Goal: Information Seeking & Learning: Learn about a topic

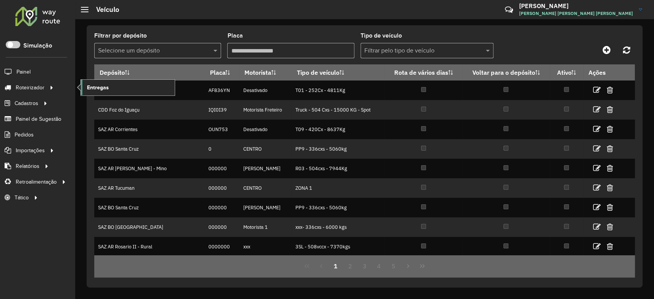
click at [95, 90] on span "Entregas" at bounding box center [98, 88] width 22 height 8
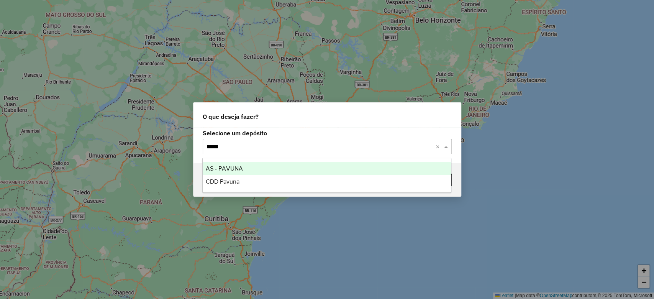
type input "******"
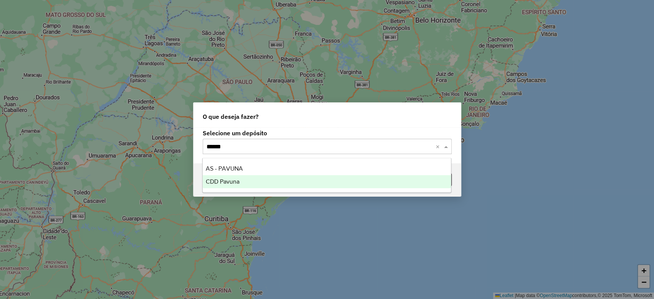
click at [225, 181] on span "CDD Pavuna" at bounding box center [223, 181] width 34 height 7
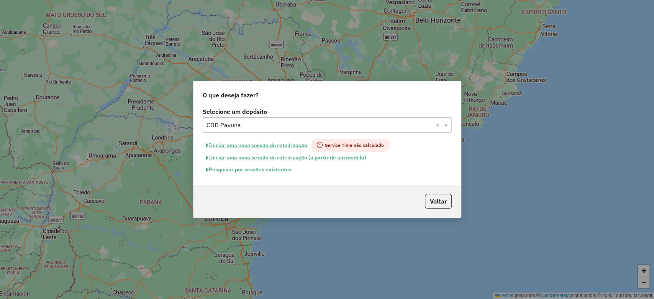
click at [274, 171] on button "Pesquisar por sessões existentes" at bounding box center [249, 170] width 92 height 12
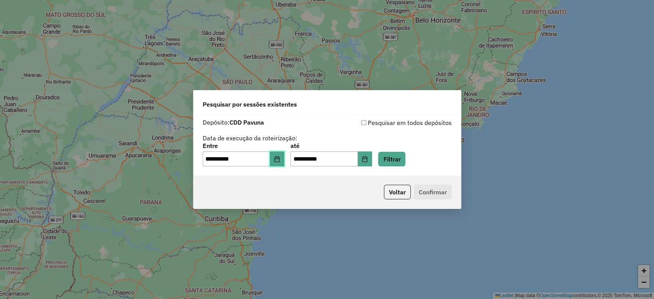
click at [280, 159] on icon "Choose Date" at bounding box center [277, 159] width 6 height 6
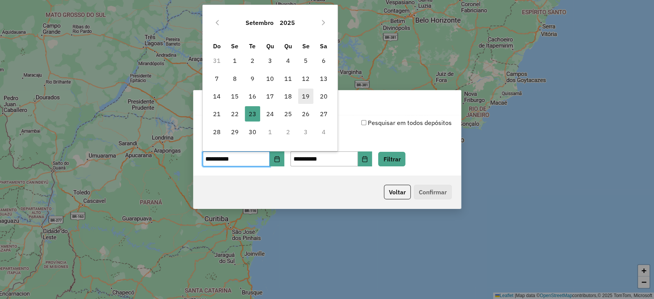
click at [307, 101] on span "19" at bounding box center [305, 96] width 15 height 15
type input "**********"
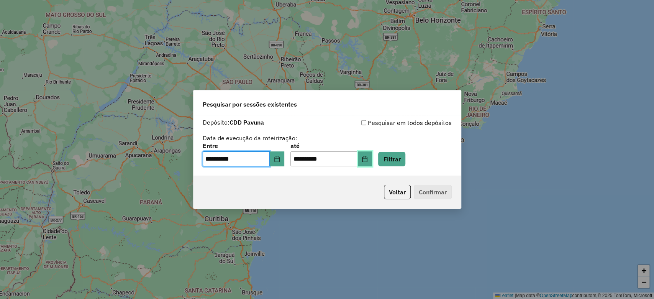
click at [368, 161] on icon "Choose Date" at bounding box center [365, 159] width 5 height 6
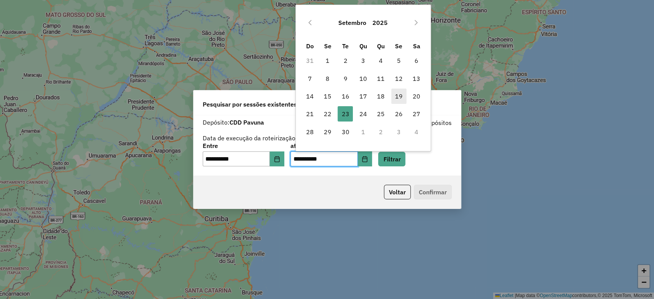
click at [401, 95] on span "19" at bounding box center [398, 96] width 15 height 15
type input "**********"
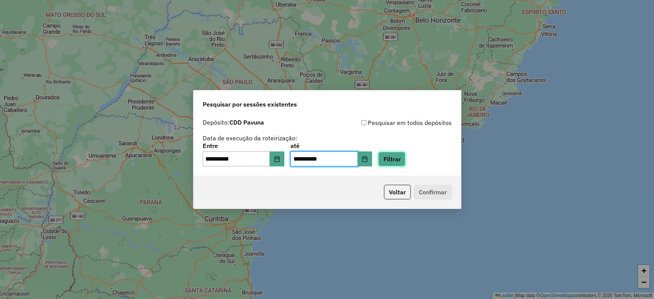
click at [406, 163] on button "Filtrar" at bounding box center [391, 159] width 27 height 15
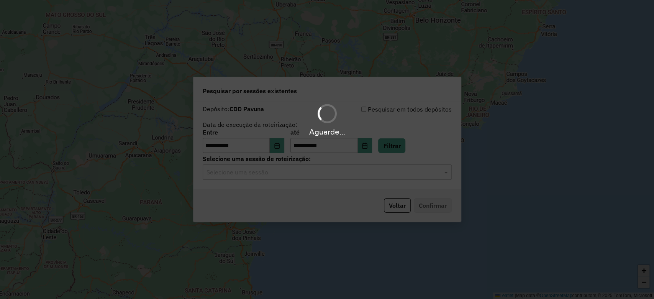
click at [298, 169] on div "Aguarde..." at bounding box center [327, 149] width 654 height 299
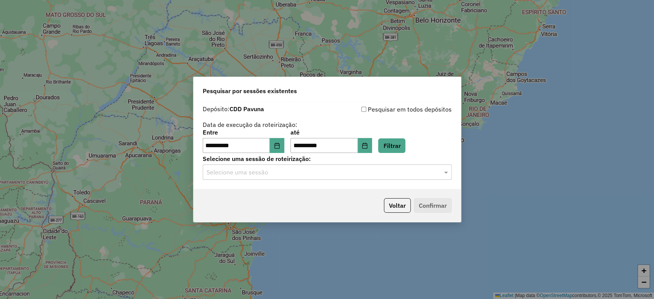
click at [297, 173] on input "text" at bounding box center [320, 172] width 226 height 9
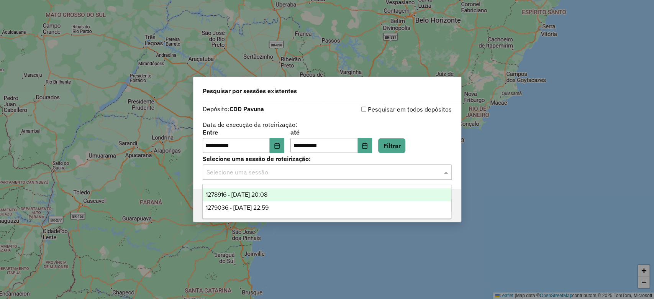
click at [268, 194] on span "1278916 - 19/09/2025 20:08" at bounding box center [237, 194] width 62 height 7
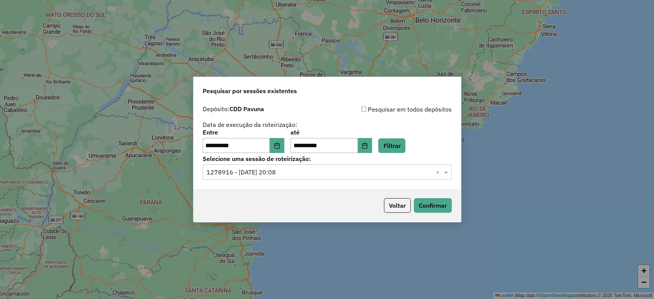
click at [439, 214] on div "Voltar Confirmar" at bounding box center [328, 205] width 268 height 33
click at [438, 212] on button "Confirmar" at bounding box center [433, 205] width 38 height 15
click at [406, 147] on button "Filtrar" at bounding box center [391, 145] width 27 height 15
click at [442, 207] on button "Confirmar" at bounding box center [433, 205] width 38 height 15
click at [279, 139] on button "Choose Date" at bounding box center [277, 145] width 15 height 15
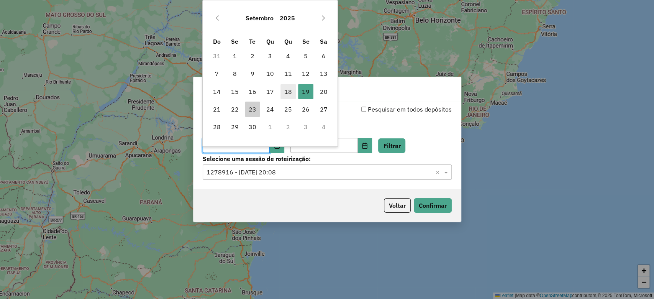
click at [283, 94] on span "18" at bounding box center [288, 91] width 15 height 15
type input "**********"
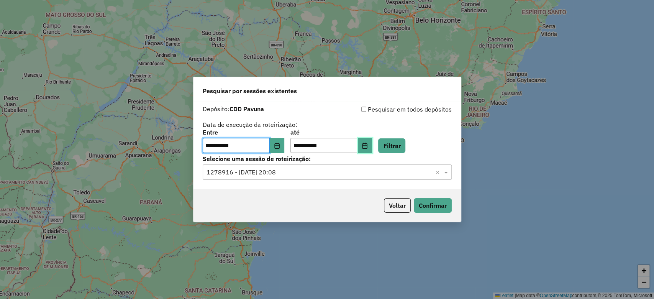
click at [369, 145] on button "Choose Date" at bounding box center [365, 145] width 15 height 15
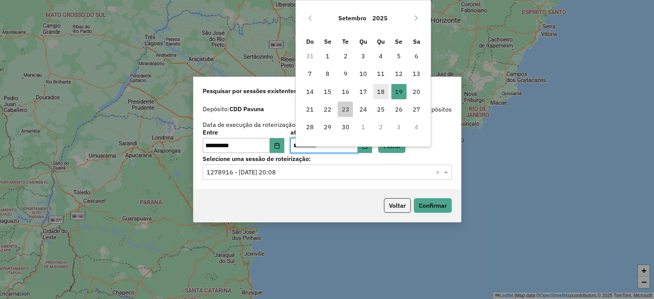
click at [386, 93] on span "18" at bounding box center [380, 91] width 15 height 15
type input "**********"
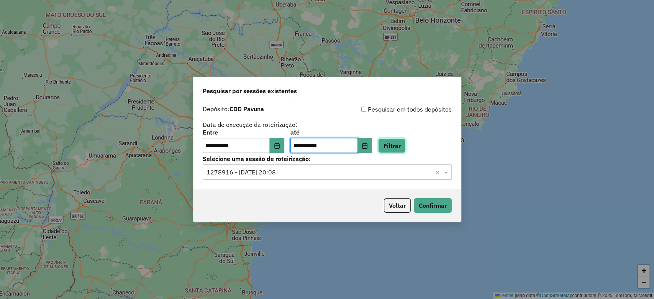
click at [399, 149] on button "Filtrar" at bounding box center [391, 145] width 27 height 15
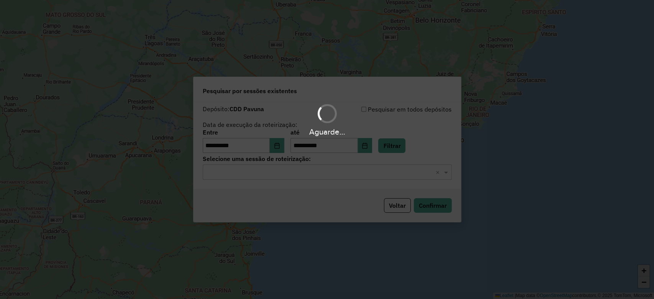
click at [253, 172] on input "text" at bounding box center [320, 172] width 226 height 9
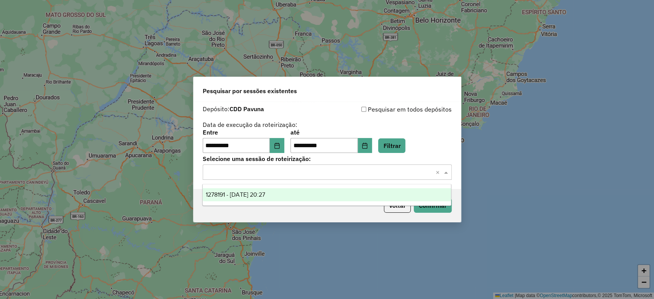
click at [259, 194] on span "1278191 - 18/09/2025 20:27" at bounding box center [235, 194] width 59 height 7
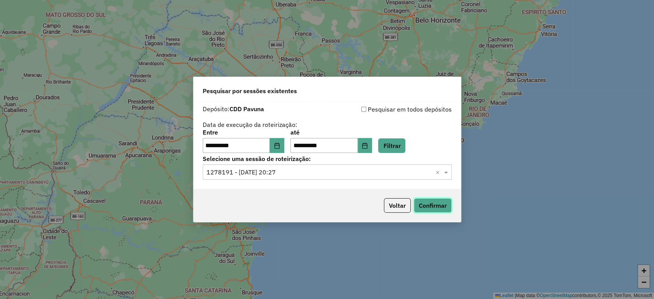
click at [427, 212] on button "Confirmar" at bounding box center [433, 205] width 38 height 15
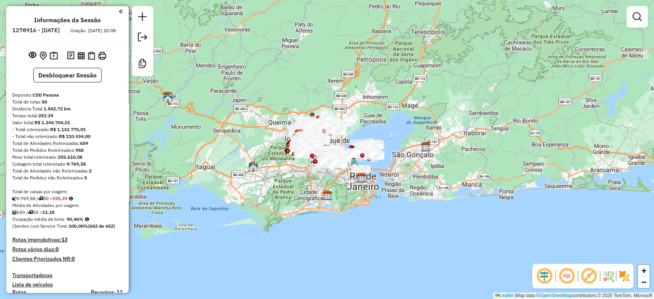
drag, startPoint x: 250, startPoint y: 174, endPoint x: 416, endPoint y: 211, distance: 170.1
click at [263, 185] on div "Rota 36 - Placa FUN5J01 06123010 - CERGIO SOARES Janela de atendimento Grade de…" at bounding box center [327, 149] width 654 height 299
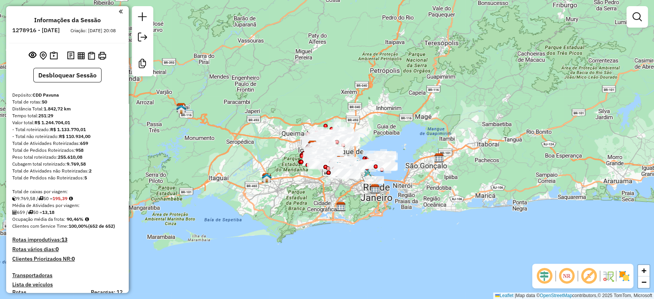
click at [544, 276] on em at bounding box center [545, 276] width 18 height 18
click at [596, 281] on em at bounding box center [589, 276] width 18 height 18
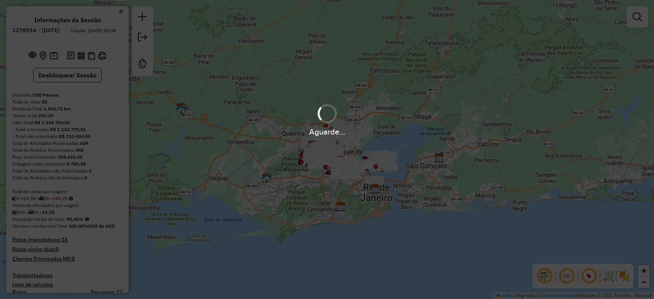
click at [624, 273] on img at bounding box center [624, 276] width 12 height 12
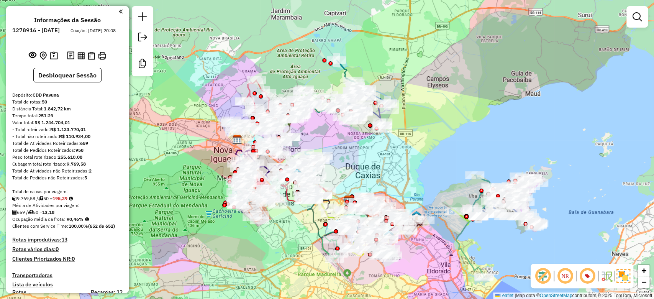
drag, startPoint x: 367, startPoint y: 163, endPoint x: 390, endPoint y: 174, distance: 25.4
click at [390, 174] on div "Janela de atendimento Grade de atendimento Capacidade Transportadoras Veículos …" at bounding box center [327, 149] width 654 height 299
click at [54, 60] on img at bounding box center [54, 55] width 8 height 9
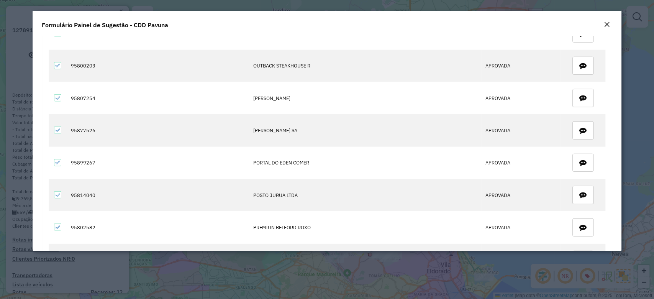
scroll to position [1367, 0]
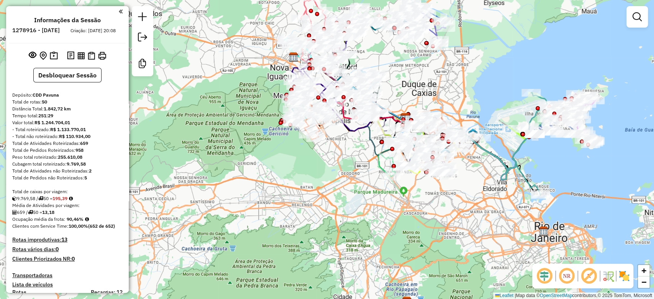
click at [543, 281] on em at bounding box center [545, 276] width 18 height 18
click at [593, 273] on em at bounding box center [589, 276] width 18 height 18
click at [624, 274] on img at bounding box center [624, 276] width 12 height 12
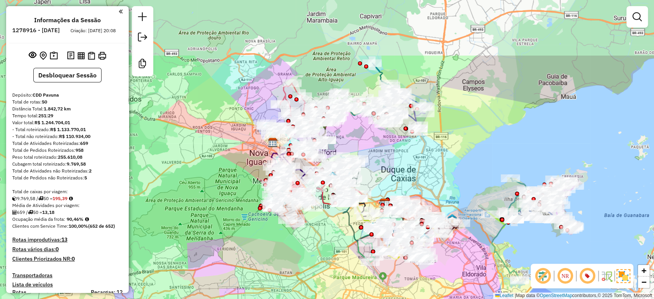
drag, startPoint x: 379, startPoint y: 201, endPoint x: 358, endPoint y: 286, distance: 88.0
click at [358, 286] on div "Janela de atendimento Grade de atendimento Capacidade Transportadoras Veículos …" at bounding box center [327, 149] width 654 height 299
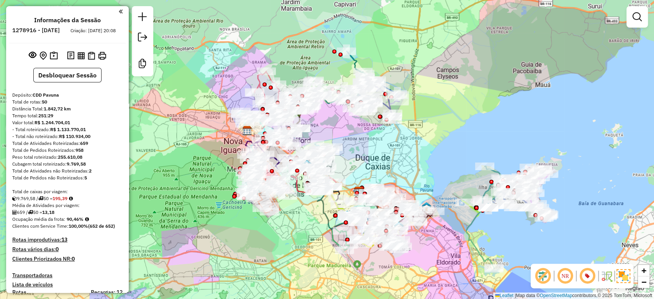
drag, startPoint x: 464, startPoint y: 166, endPoint x: 439, endPoint y: 154, distance: 28.3
click at [439, 154] on div "Janela de atendimento Grade de atendimento Capacidade Transportadoras Veículos …" at bounding box center [327, 149] width 654 height 299
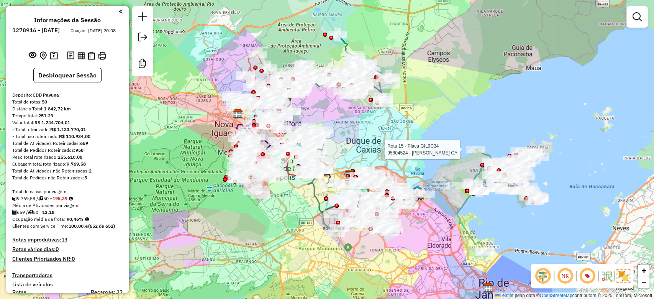
drag, startPoint x: 461, startPoint y: 146, endPoint x: 470, endPoint y: 154, distance: 11.4
click at [470, 153] on div at bounding box center [475, 150] width 19 height 8
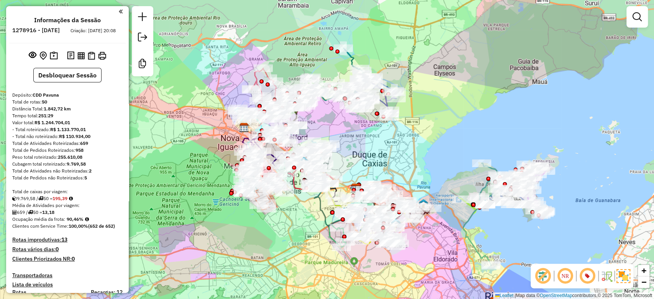
drag, startPoint x: 448, startPoint y: 106, endPoint x: 454, endPoint y: 120, distance: 15.1
click at [454, 120] on div "Janela de atendimento Grade de atendimento Capacidade Transportadoras Veículos …" at bounding box center [327, 149] width 654 height 299
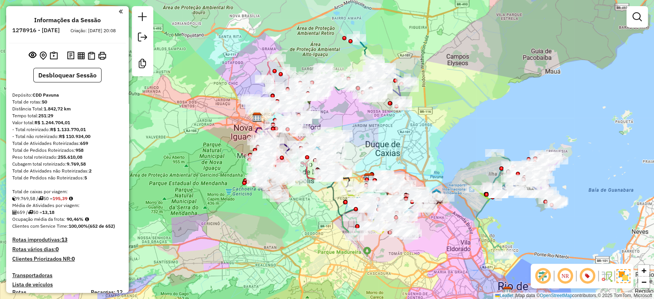
drag, startPoint x: 425, startPoint y: 167, endPoint x: 438, endPoint y: 156, distance: 16.3
click at [438, 156] on div "Janela de atendimento Grade de atendimento Capacidade Transportadoras Veículos …" at bounding box center [327, 149] width 654 height 299
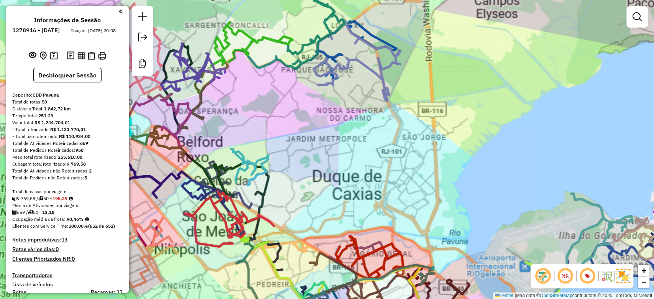
click at [415, 156] on div "Janela de atendimento Grade de atendimento Capacidade Transportadoras Veículos …" at bounding box center [327, 149] width 654 height 299
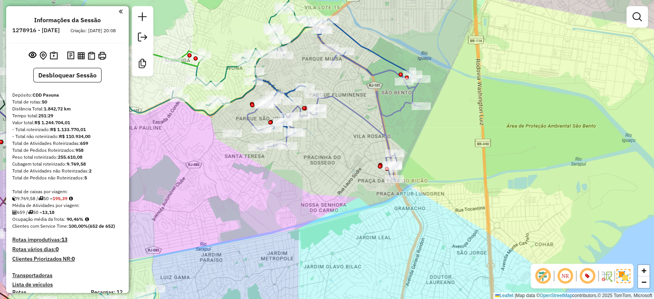
drag, startPoint x: 419, startPoint y: 204, endPoint x: 433, endPoint y: 199, distance: 14.9
click at [433, 199] on div "Janela de atendimento Grade de atendimento Capacidade Transportadoras Veículos …" at bounding box center [327, 149] width 654 height 299
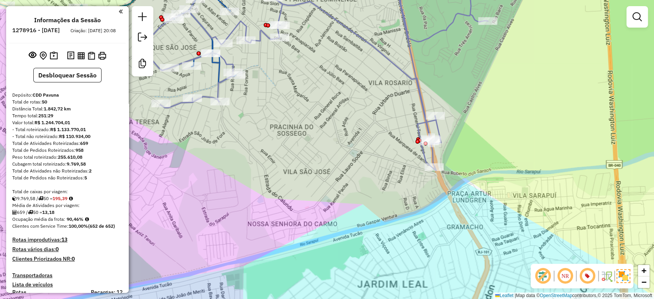
drag, startPoint x: 375, startPoint y: 187, endPoint x: 380, endPoint y: 192, distance: 7.0
click at [380, 192] on div "Janela de atendimento Grade de atendimento Capacidade Transportadoras Veículos …" at bounding box center [327, 149] width 654 height 299
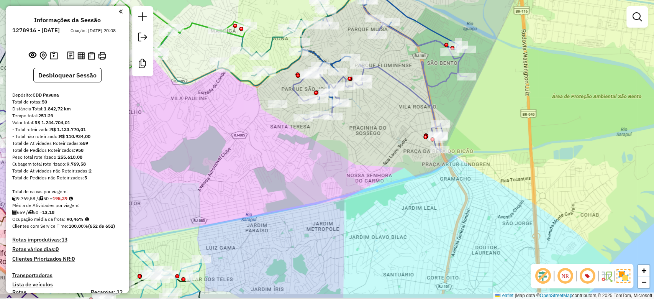
drag, startPoint x: 367, startPoint y: 210, endPoint x: 389, endPoint y: 157, distance: 57.8
click at [389, 157] on div "Janela de atendimento Grade de atendimento Capacidade Transportadoras Veículos …" at bounding box center [327, 149] width 654 height 299
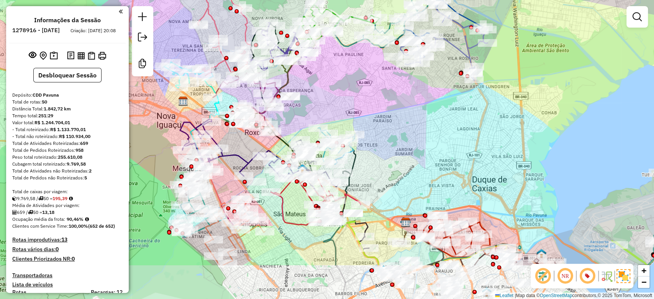
drag, startPoint x: 386, startPoint y: 198, endPoint x: 444, endPoint y: 125, distance: 92.8
click at [444, 125] on div "Janela de atendimento Grade de atendimento Capacidade Transportadoras Veículos …" at bounding box center [327, 149] width 654 height 299
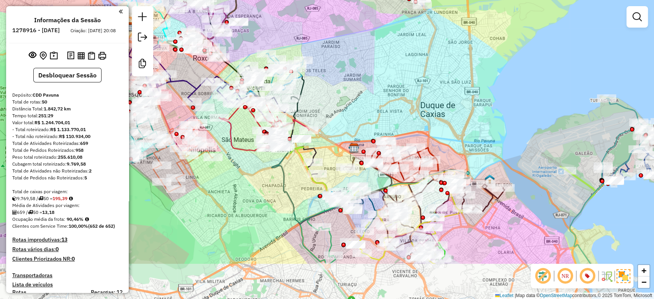
drag, startPoint x: 474, startPoint y: 148, endPoint x: 422, endPoint y: 105, distance: 67.2
click at [422, 105] on div "Janela de atendimento Grade de atendimento Capacidade Transportadoras Veículos …" at bounding box center [327, 149] width 654 height 299
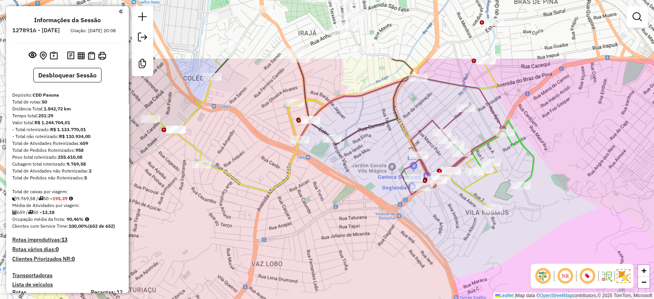
drag, startPoint x: 356, startPoint y: 131, endPoint x: 455, endPoint y: 219, distance: 132.5
click at [455, 219] on div "Janela de atendimento Grade de atendimento Capacidade Transportadoras Veículos …" at bounding box center [327, 149] width 654 height 299
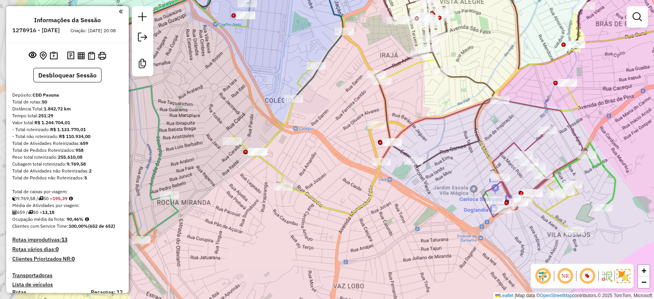
drag, startPoint x: 428, startPoint y: 234, endPoint x: 450, endPoint y: 238, distance: 22.0
click at [450, 238] on div "Janela de atendimento Grade de atendimento Capacidade Transportadoras Veículos …" at bounding box center [327, 149] width 654 height 299
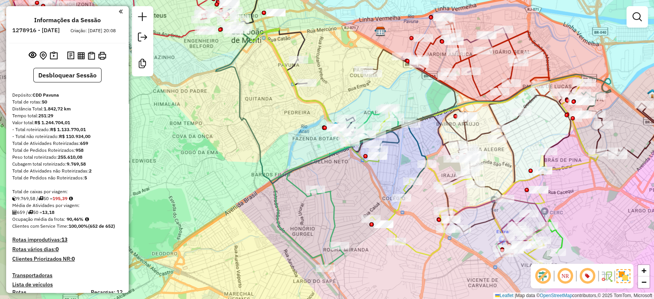
drag, startPoint x: 434, startPoint y: 260, endPoint x: 460, endPoint y: 291, distance: 40.3
click at [460, 291] on div "Janela de atendimento Grade de atendimento Capacidade Transportadoras Veículos …" at bounding box center [327, 149] width 654 height 299
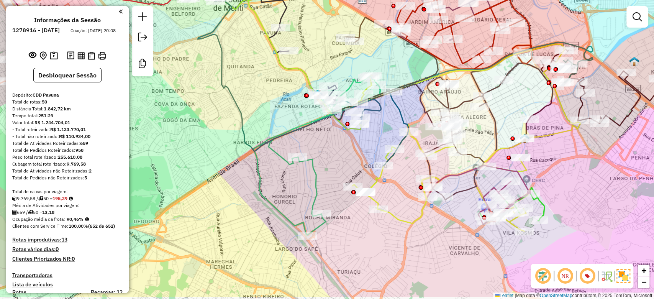
drag, startPoint x: 362, startPoint y: 203, endPoint x: 328, endPoint y: 148, distance: 64.9
click at [328, 148] on div "Janela de atendimento Grade de atendimento Capacidade Transportadoras Veículos …" at bounding box center [327, 149] width 654 height 299
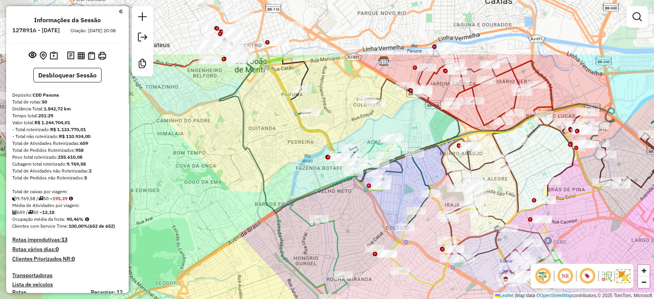
drag, startPoint x: 396, startPoint y: 182, endPoint x: 460, endPoint y: 282, distance: 119.2
click at [460, 282] on div "Janela de atendimento Grade de atendimento Capacidade Transportadoras Veículos …" at bounding box center [327, 149] width 654 height 299
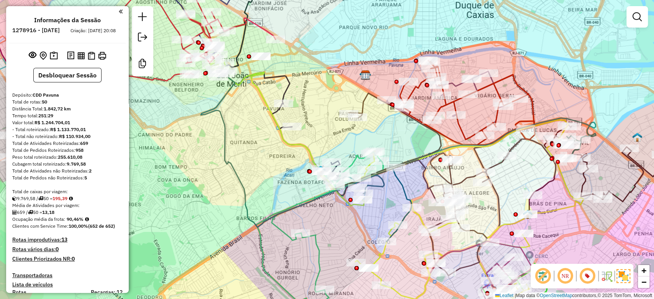
drag, startPoint x: 279, startPoint y: 184, endPoint x: 233, endPoint y: 182, distance: 46.0
click at [233, 182] on div "Janela de atendimento Grade de atendimento Capacidade Transportadoras Veículos …" at bounding box center [327, 149] width 654 height 299
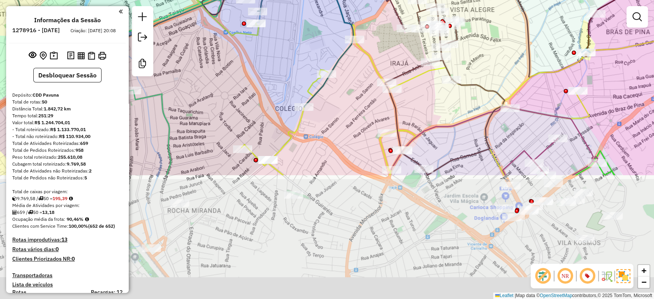
drag, startPoint x: 458, startPoint y: 250, endPoint x: 438, endPoint y: 90, distance: 161.1
click at [438, 90] on div "Janela de atendimento Grade de atendimento Capacidade Transportadoras Veículos …" at bounding box center [327, 149] width 654 height 299
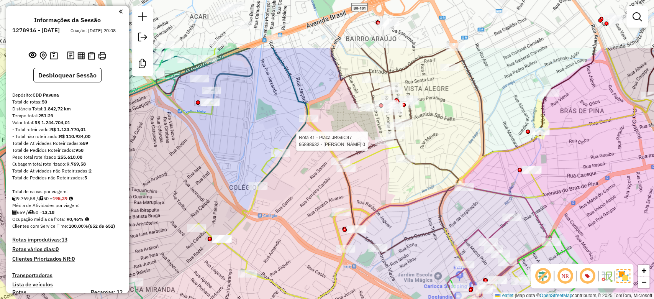
drag, startPoint x: 396, startPoint y: 278, endPoint x: 438, endPoint y: 218, distance: 73.7
click at [395, 279] on div "Rota 41 - Placa JBG6C47 95898632 - EDJANE BELO SOARES 0 Janela de atendimento G…" at bounding box center [327, 149] width 654 height 299
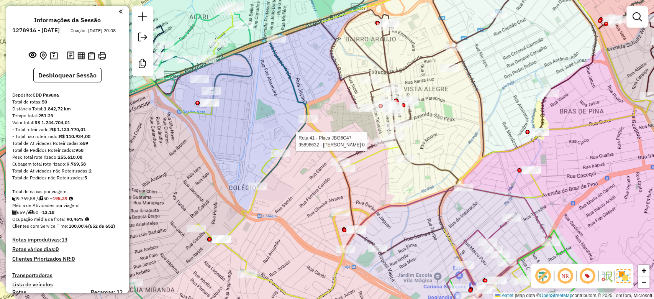
drag, startPoint x: 438, startPoint y: 218, endPoint x: 419, endPoint y: 222, distance: 19.9
click at [416, 228] on icon at bounding box center [307, 112] width 303 height 284
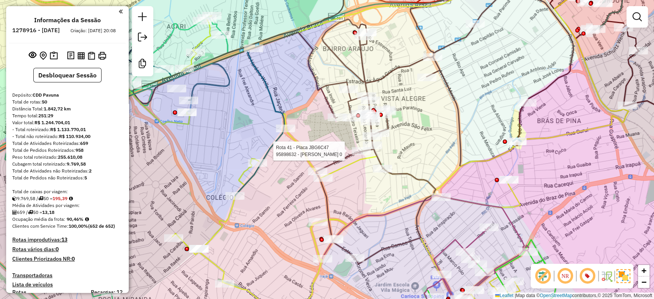
click at [463, 145] on icon at bounding box center [539, 68] width 361 height 196
select select "**********"
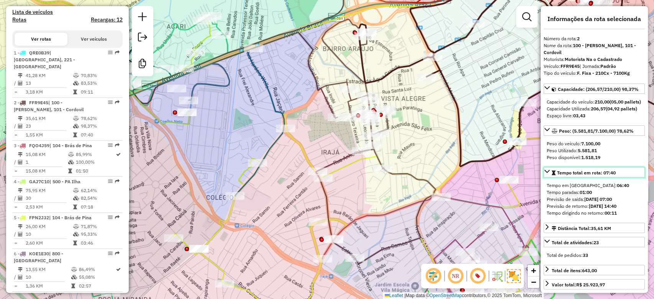
drag, startPoint x: 562, startPoint y: 171, endPoint x: 544, endPoint y: 134, distance: 41.1
click at [551, 134] on div "Capacidade: (206,57/210,00) 98,37% Capacidade do veículo: 210,00 (05,00 pallets…" at bounding box center [594, 195] width 101 height 223
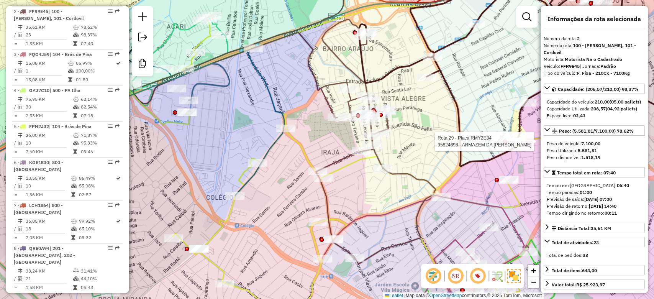
click at [465, 126] on div "Rota 29 - Placa RMY2E34 95824698 - ARMAZEM DA MARILIA Janela de atendimento Gra…" at bounding box center [327, 149] width 654 height 299
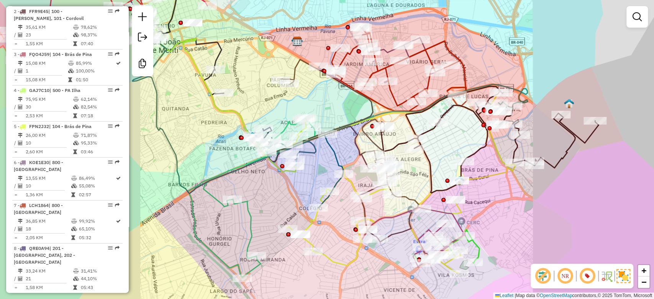
drag, startPoint x: 380, startPoint y: 268, endPoint x: 388, endPoint y: 228, distance: 41.1
click at [388, 216] on div "Janela de atendimento Grade de atendimento Capacidade Transportadoras Veículos …" at bounding box center [327, 149] width 654 height 299
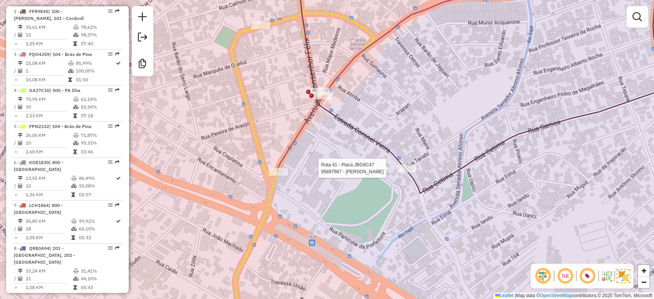
select select "**********"
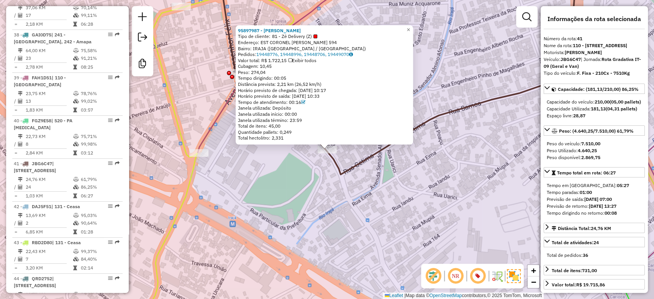
scroll to position [1995, 0]
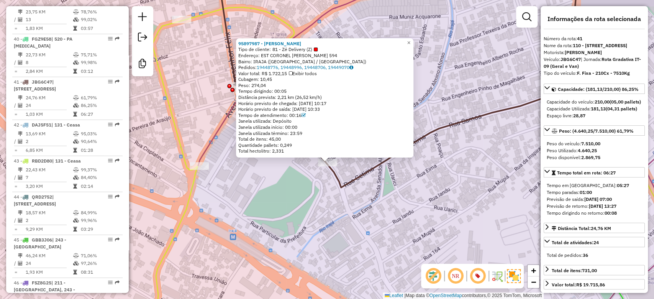
drag, startPoint x: 363, startPoint y: 203, endPoint x: 369, endPoint y: 227, distance: 24.7
click at [366, 225] on div "95897987 - LUIZ FERNANDO CÂNDID Tipo de cliente: 81 - Zé Delivery (Z) Endereço:…" at bounding box center [327, 149] width 654 height 299
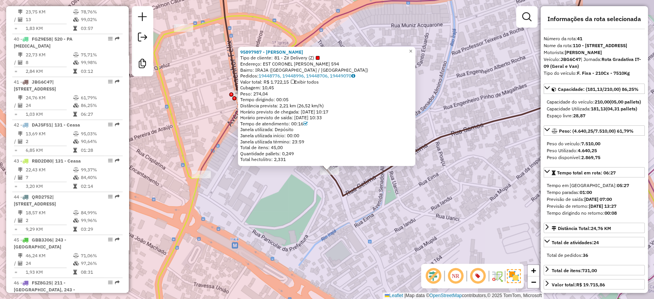
click at [376, 228] on div "95897987 - LUIZ FERNANDO CÂNDID Tipo de cliente: 81 - Zé Delivery (Z) Endereço:…" at bounding box center [327, 149] width 654 height 299
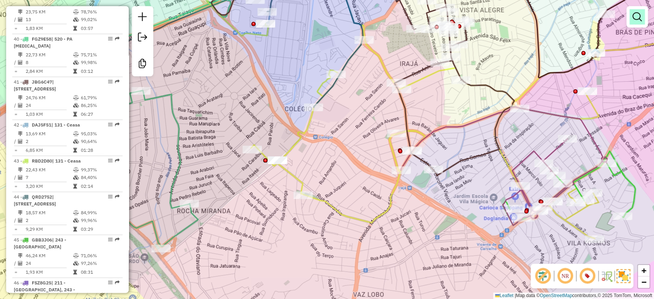
click at [635, 18] on em at bounding box center [637, 16] width 9 height 9
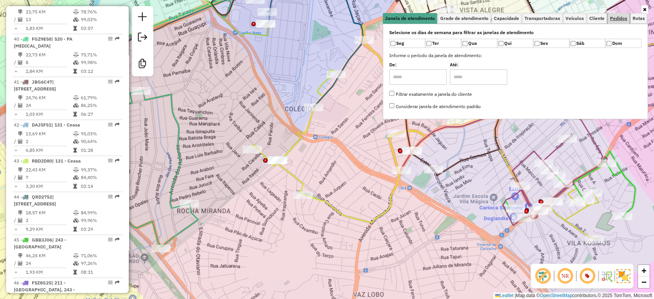
click at [623, 20] on span "Pedidos" at bounding box center [618, 18] width 17 height 5
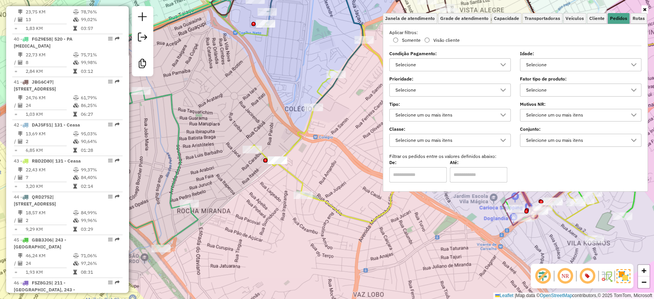
click at [488, 71] on div "Aplicar filtros: Somente Visão cliente Condição Pagamento: Selecione Idade: Sel…" at bounding box center [515, 105] width 252 height 153
click at [562, 58] on div "Selecione" at bounding box center [581, 64] width 122 height 13
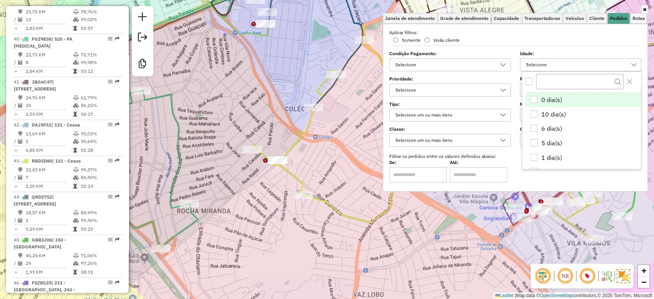
click at [481, 88] on div "Selecione" at bounding box center [444, 90] width 103 height 12
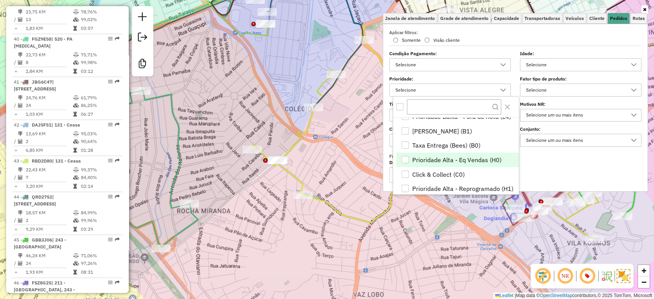
scroll to position [0, 0]
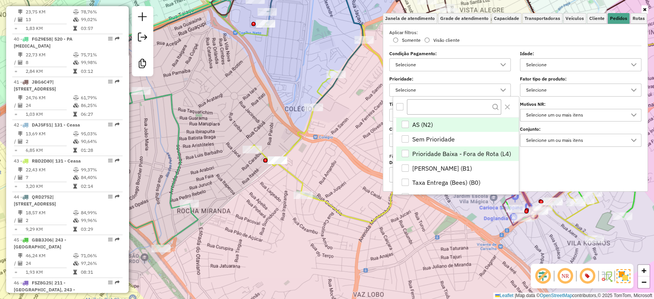
click at [406, 149] on li "Prioridade Baixa - Fora de Rota (L4)" at bounding box center [457, 153] width 122 height 15
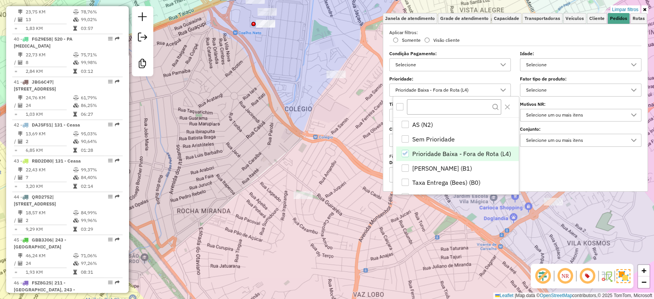
click at [324, 189] on div "Limpar filtros Janela de atendimento Grade de atendimento Capacidade Transporta…" at bounding box center [327, 149] width 654 height 299
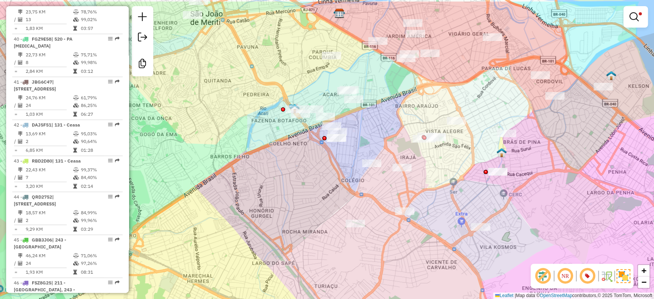
drag, startPoint x: 346, startPoint y: 205, endPoint x: 387, endPoint y: 253, distance: 63.1
click at [387, 253] on div "Limpar filtros Janela de atendimento Grade de atendimento Capacidade Transporta…" at bounding box center [327, 149] width 654 height 299
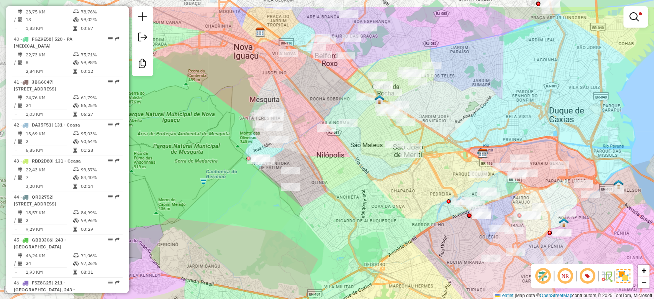
drag, startPoint x: 308, startPoint y: 204, endPoint x: 467, endPoint y: 263, distance: 169.0
click at [467, 263] on div "Limpar filtros Janela de atendimento Grade de atendimento Capacidade Transporta…" at bounding box center [327, 149] width 654 height 299
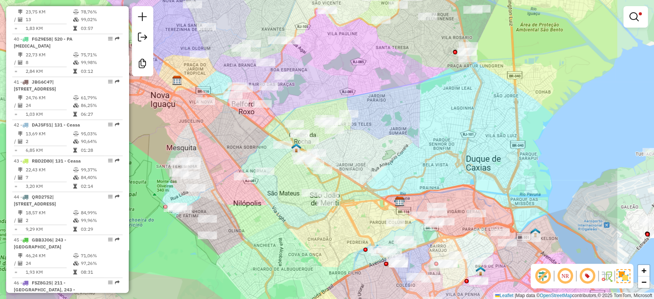
drag, startPoint x: 442, startPoint y: 274, endPoint x: 319, endPoint y: 262, distance: 123.2
click at [319, 262] on div "Limpar filtros Janela de atendimento Grade de atendimento Capacidade Transporta…" at bounding box center [327, 149] width 654 height 299
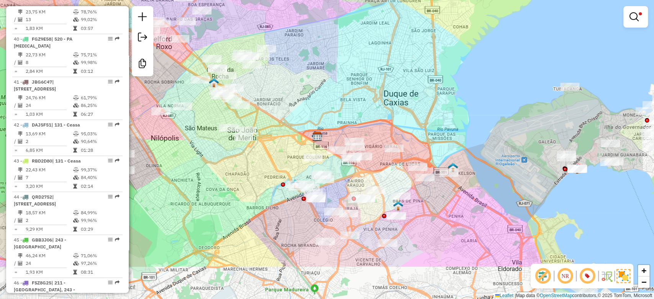
drag, startPoint x: 463, startPoint y: 171, endPoint x: 387, endPoint y: 108, distance: 98.6
click at [387, 108] on div "Limpar filtros Janela de atendimento Grade de atendimento Capacidade Transporta…" at bounding box center [327, 149] width 654 height 299
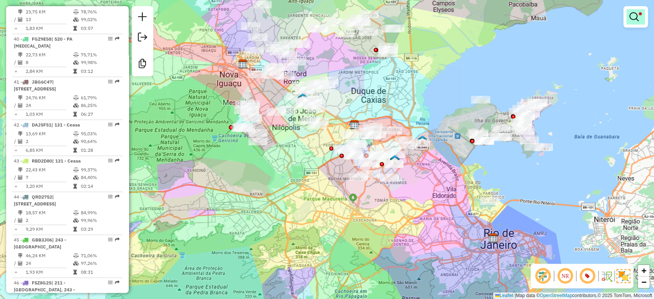
click at [633, 19] on em at bounding box center [634, 16] width 9 height 9
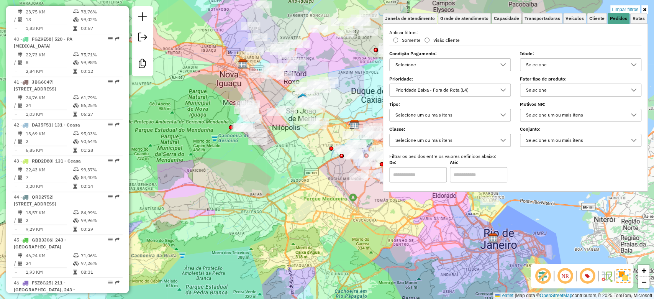
click at [457, 86] on div "Prioridade Baixa - Fora de Rota (L4)" at bounding box center [444, 90] width 103 height 12
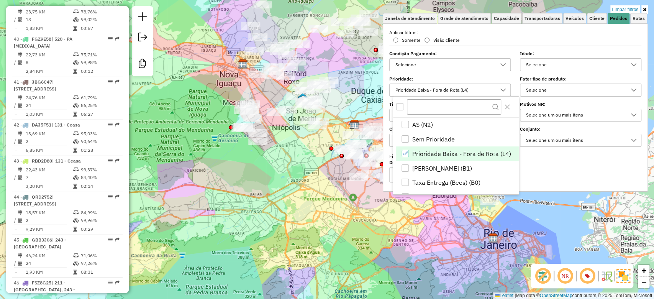
click at [414, 153] on span "Prioridade Baixa - Fora de Rota (L4)" at bounding box center [461, 153] width 99 height 9
click at [421, 171] on span "Pedido Mínimo (B1)" at bounding box center [442, 168] width 60 height 9
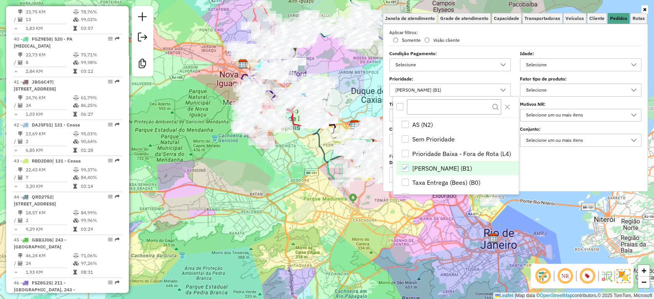
click at [405, 165] on icon "Pedido Mínimo (B1)" at bounding box center [405, 167] width 5 height 5
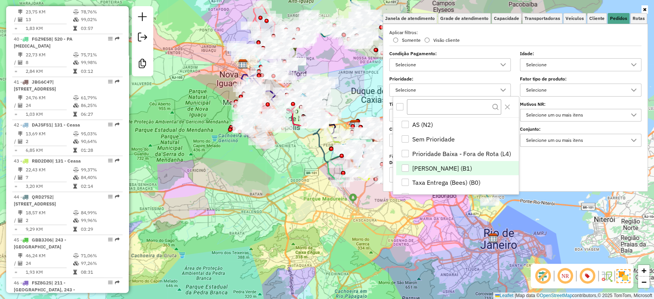
click at [409, 167] on div "Pedido Mínimo (B1)" at bounding box center [405, 167] width 7 height 7
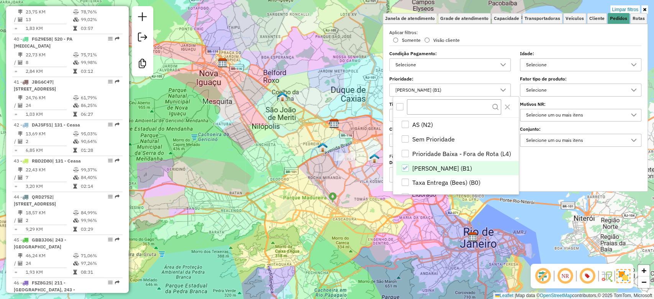
drag, startPoint x: 368, startPoint y: 184, endPoint x: 353, endPoint y: 181, distance: 15.5
click at [353, 181] on div "Limpar filtros Janela de atendimento Grade de atendimento Capacidade Transporta…" at bounding box center [327, 149] width 654 height 299
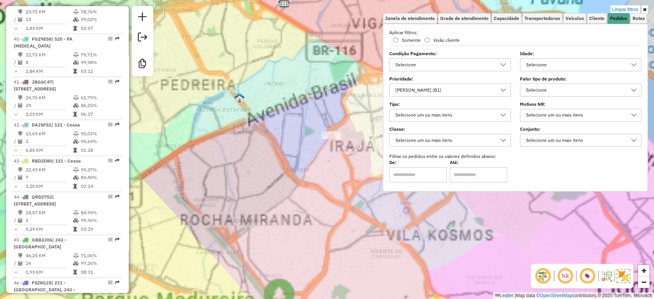
click at [352, 182] on div "Limpar filtros Janela de atendimento Grade de atendimento Capacidade Transporta…" at bounding box center [327, 149] width 654 height 299
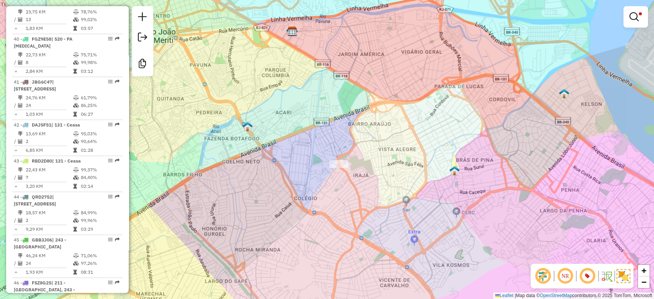
drag, startPoint x: 343, startPoint y: 170, endPoint x: 356, endPoint y: 177, distance: 14.6
click at [356, 177] on div "Limpar filtros Janela de atendimento Grade de atendimento Capacidade Transporta…" at bounding box center [327, 149] width 654 height 299
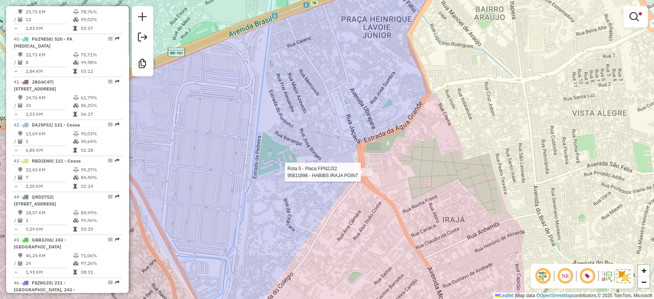
select select "**********"
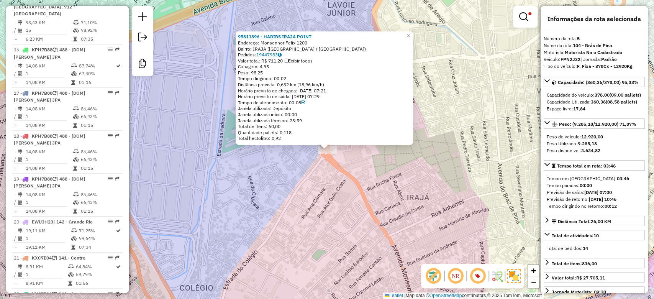
scroll to position [478, 0]
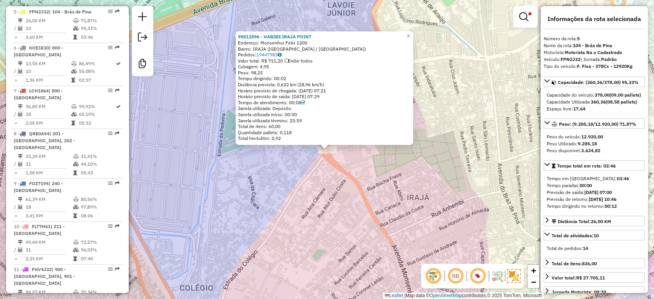
drag, startPoint x: 270, startPoint y: 71, endPoint x: 235, endPoint y: 37, distance: 48.5
click at [236, 37] on div "95811896 - HABIBS IRAJA POINT Endereço: Monsenhor Felix 1200 Bairro: IRAJA (RIO…" at bounding box center [324, 87] width 177 height 113
click at [313, 192] on div "95811896 - HABIBS IRAJA POINT Endereço: Monsenhor Felix 1200 Bairro: IRAJA (RIO…" at bounding box center [327, 149] width 654 height 299
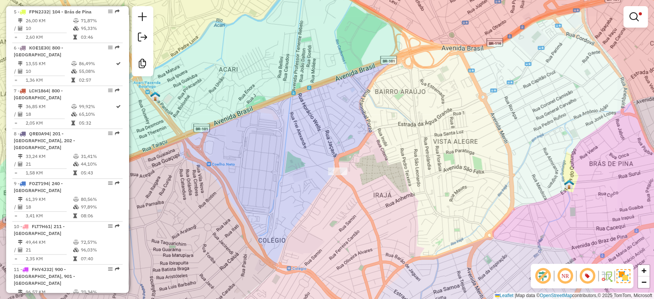
click at [634, 15] on em at bounding box center [634, 16] width 9 height 9
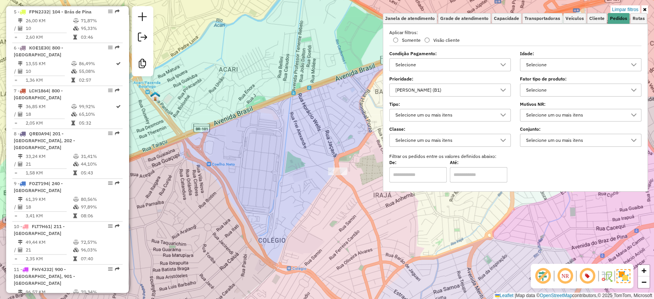
click at [457, 91] on div "Pedido Mínimo (B1)" at bounding box center [444, 90] width 103 height 12
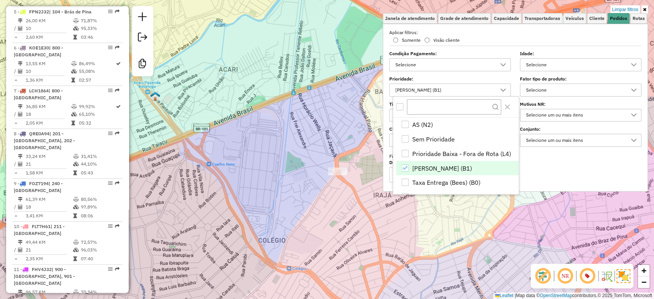
click at [423, 164] on span "Pedido Mínimo (B1)" at bounding box center [442, 168] width 60 height 9
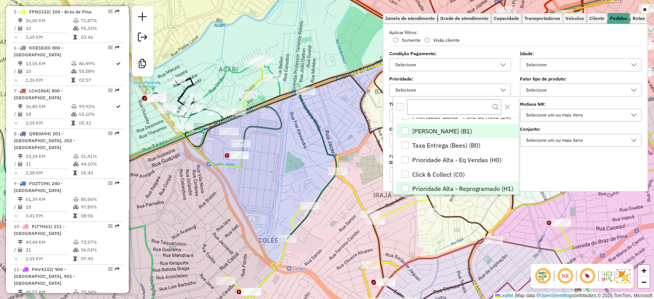
scroll to position [51, 0]
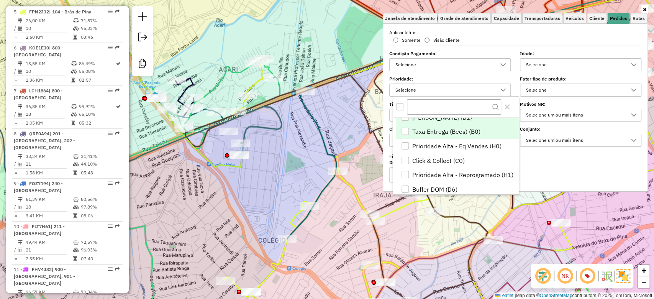
click at [451, 130] on span "Taxa Entrega (Bees) (B0)" at bounding box center [446, 131] width 68 height 9
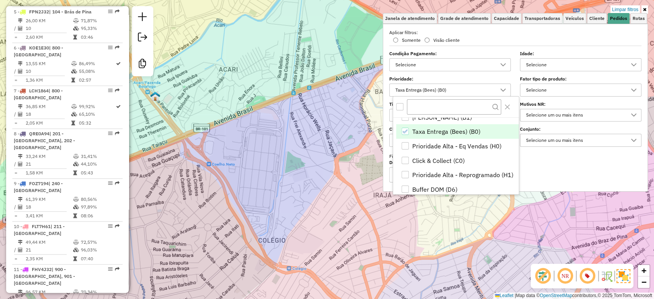
click at [427, 240] on div "Limpar filtros Janela de atendimento Grade de atendimento Capacidade Transporta…" at bounding box center [327, 149] width 654 height 299
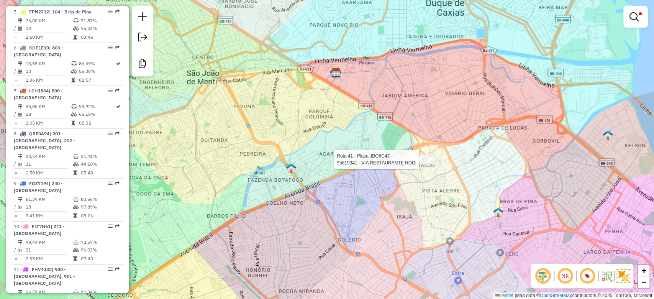
select select "**********"
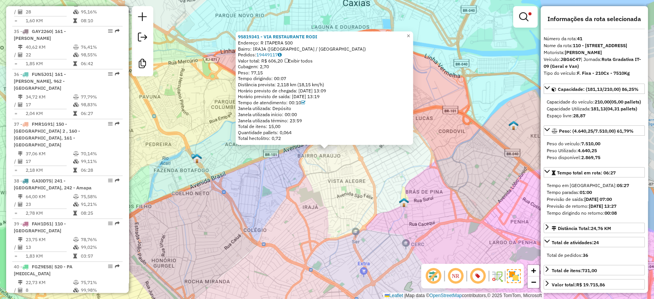
scroll to position [1995, 0]
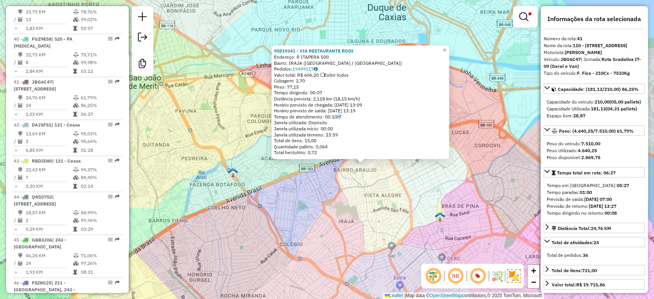
drag, startPoint x: 330, startPoint y: 184, endPoint x: 366, endPoint y: 198, distance: 38.7
click at [366, 198] on div "95819341 - VIA RESTAURANTE RODI Endereço: R ITAPERA 500 Bairro: IRAJA (RIO DE J…" at bounding box center [327, 149] width 654 height 299
click at [374, 196] on div "95819341 - VIA RESTAURANTE RODI Endereço: R ITAPERA 500 Bairro: IRAJA (RIO DE J…" at bounding box center [327, 149] width 654 height 299
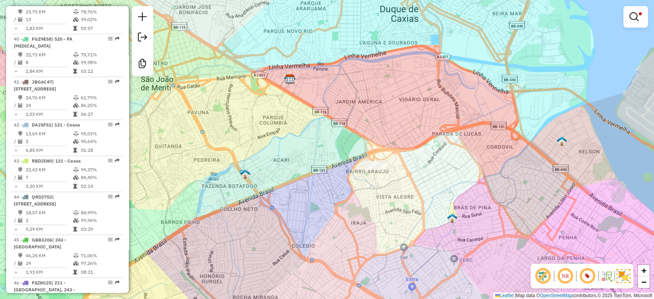
click at [388, 199] on div "Limpar filtros Janela de atendimento Grade de atendimento Capacidade Transporta…" at bounding box center [327, 149] width 654 height 299
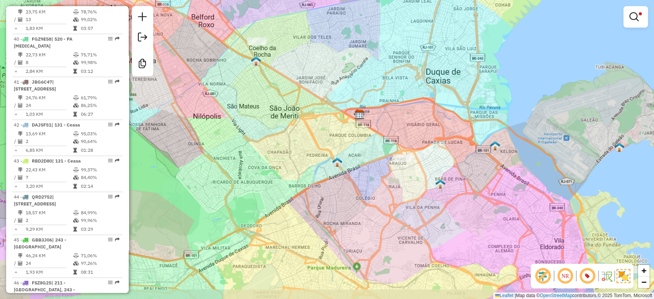
drag, startPoint x: 386, startPoint y: 209, endPoint x: 407, endPoint y: 183, distance: 32.4
click at [407, 183] on div "Limpar filtros Janela de atendimento Grade de atendimento Capacidade Transporta…" at bounding box center [327, 149] width 654 height 299
click at [637, 10] on link at bounding box center [636, 16] width 18 height 15
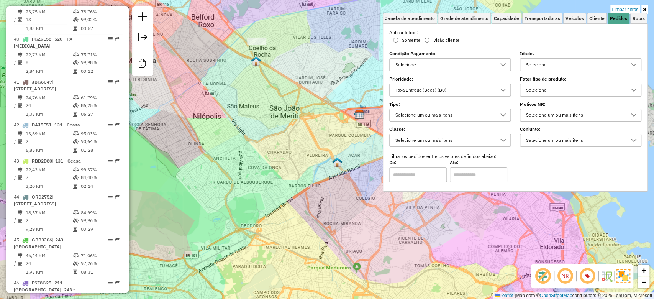
click at [423, 86] on div "Taxa Entrega (Bees) (B0)" at bounding box center [444, 90] width 103 height 12
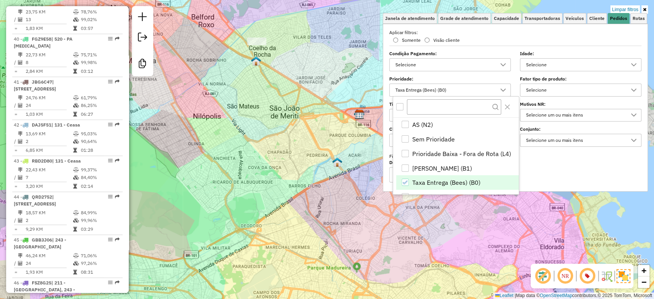
click at [422, 183] on span "Taxa Entrega (Bees) (B0)" at bounding box center [446, 182] width 68 height 9
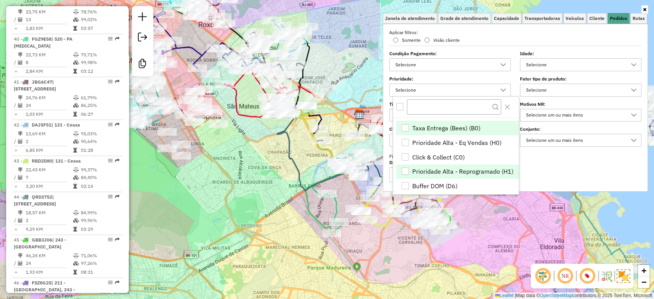
scroll to position [89, 0]
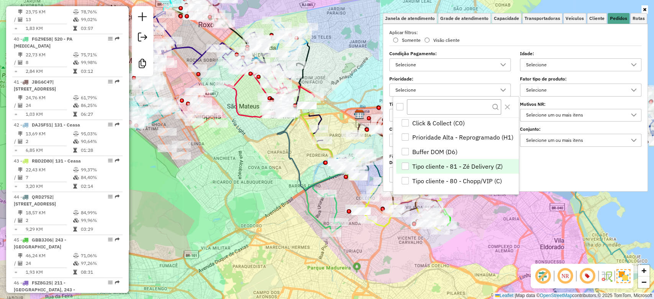
click at [431, 166] on span "Tipo cliente - 81 - Zé Delivery (Z)" at bounding box center [457, 166] width 90 height 9
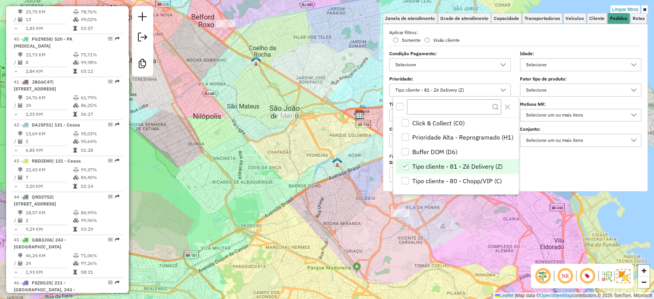
click at [313, 174] on div "Limpar filtros Janela de atendimento Grade de atendimento Capacidade Transporta…" at bounding box center [327, 149] width 654 height 299
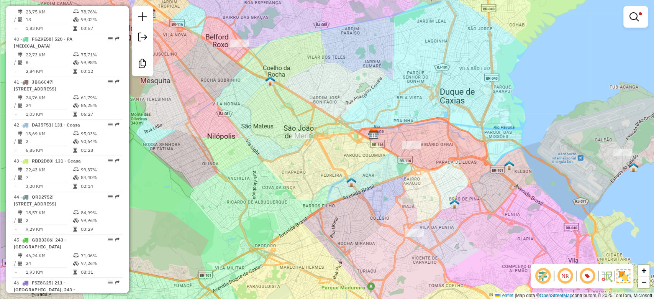
drag, startPoint x: 308, startPoint y: 171, endPoint x: 350, endPoint y: 172, distance: 42.2
click at [319, 184] on div "Limpar filtros Janela de atendimento Grade de atendimento Capacidade Transporta…" at bounding box center [327, 149] width 654 height 299
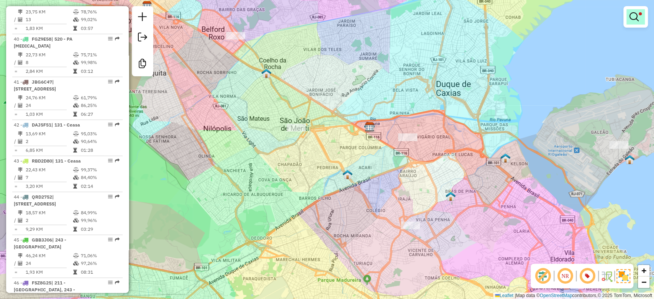
click at [628, 18] on link at bounding box center [636, 16] width 18 height 15
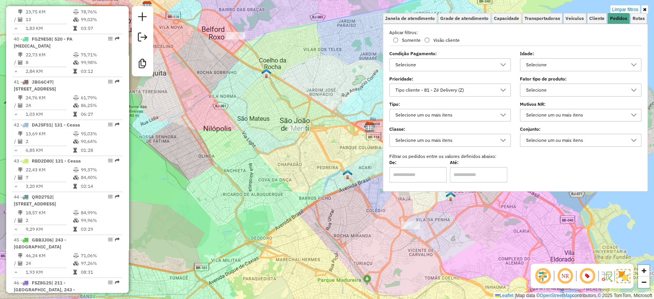
click at [449, 87] on div "Tipo cliente - 81 - Zé Delivery (Z)" at bounding box center [444, 90] width 103 height 12
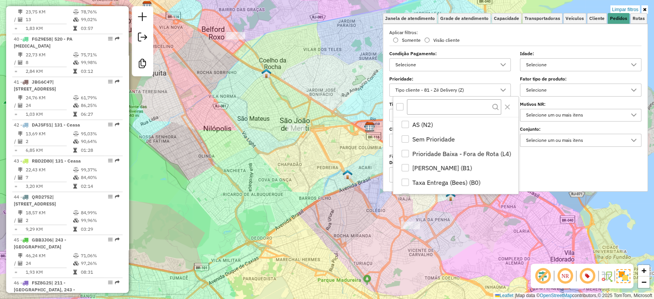
scroll to position [67, 0]
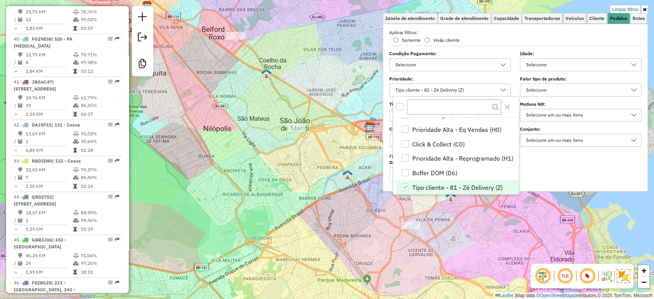
click at [437, 190] on span "Tipo cliente - 81 - Zé Delivery (Z)" at bounding box center [457, 187] width 90 height 9
click at [439, 140] on span "Click & Collect (C0)" at bounding box center [438, 144] width 53 height 9
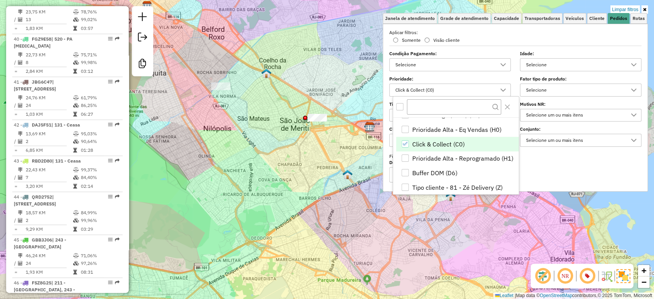
click at [259, 235] on div "Limpar filtros Janela de atendimento Grade de atendimento Capacidade Transporta…" at bounding box center [327, 149] width 654 height 299
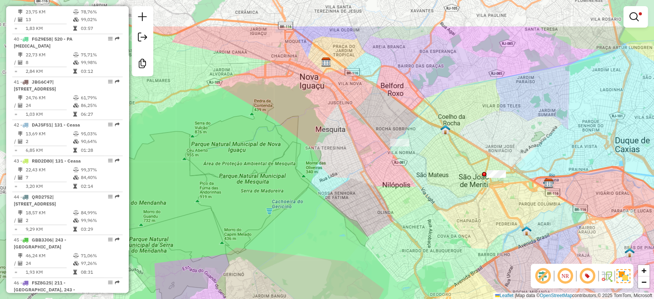
drag, startPoint x: 275, startPoint y: 176, endPoint x: 454, endPoint y: 232, distance: 187.9
click at [455, 232] on div "Limpar filtros Janela de atendimento Grade de atendimento Capacidade Transporta…" at bounding box center [327, 149] width 654 height 299
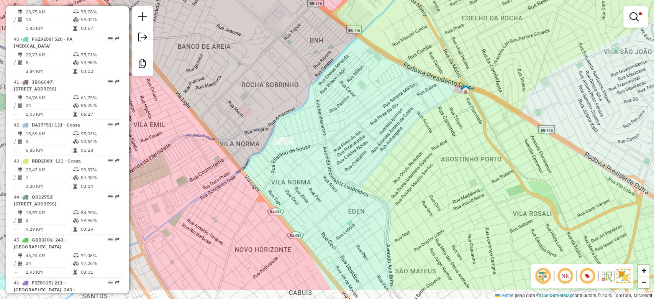
drag, startPoint x: 437, startPoint y: 204, endPoint x: 331, endPoint y: 149, distance: 119.5
click at [315, 128] on div "Limpar filtros Janela de atendimento Grade de atendimento Capacidade Transporta…" at bounding box center [327, 149] width 654 height 299
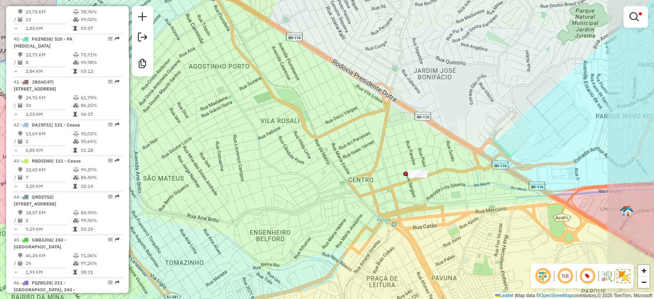
drag, startPoint x: 465, startPoint y: 190, endPoint x: 475, endPoint y: 221, distance: 32.7
click at [481, 230] on div "Limpar filtros Janela de atendimento Grade de atendimento Capacidade Transporta…" at bounding box center [327, 149] width 654 height 299
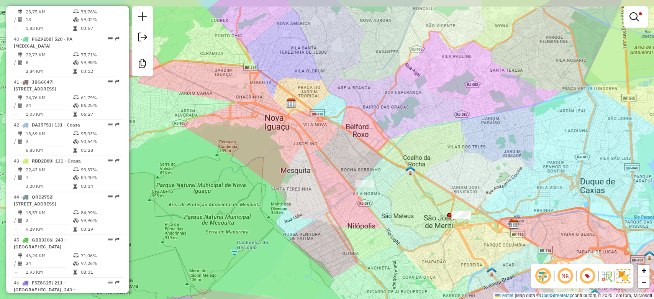
drag, startPoint x: 301, startPoint y: 189, endPoint x: 343, endPoint y: 192, distance: 42.3
click at [335, 208] on div "Limpar filtros Janela de atendimento Grade de atendimento Capacidade Transporta…" at bounding box center [327, 149] width 654 height 299
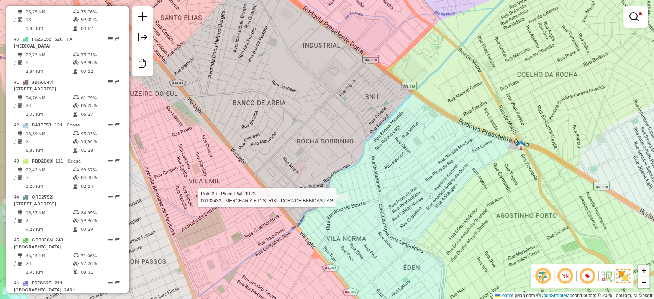
select select "**********"
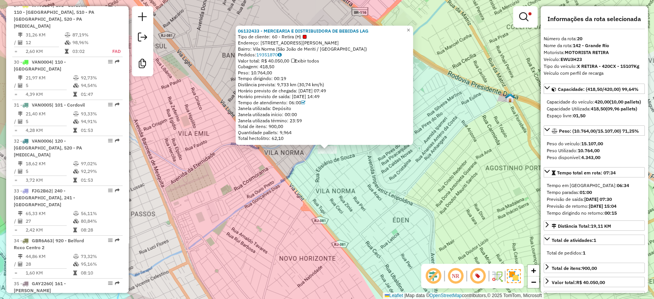
scroll to position [1122, 0]
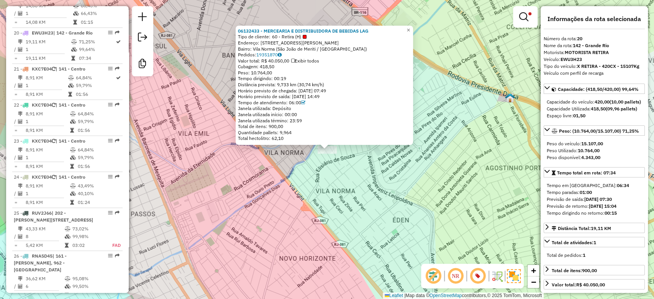
click at [377, 176] on div "06132433 - MERCEARIA E DISTRIBUIDORA DE BEBIDAS LAG Tipo de cliente: 60 - Retir…" at bounding box center [327, 149] width 654 height 299
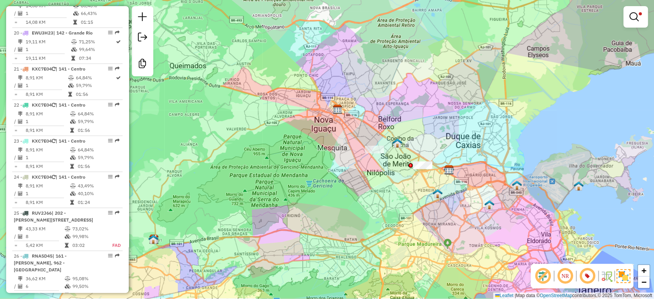
drag, startPoint x: 394, startPoint y: 216, endPoint x: 394, endPoint y: 186, distance: 30.7
click at [394, 186] on div "Limpar filtros Janela de atendimento Grade de atendimento Capacidade Transporta…" at bounding box center [327, 149] width 654 height 299
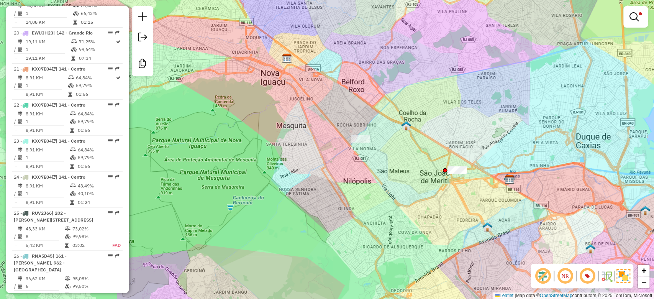
drag, startPoint x: 396, startPoint y: 161, endPoint x: 398, endPoint y: 174, distance: 13.3
click at [398, 174] on div "Limpar filtros Janela de atendimento Grade de atendimento Capacidade Transporta…" at bounding box center [327, 149] width 654 height 299
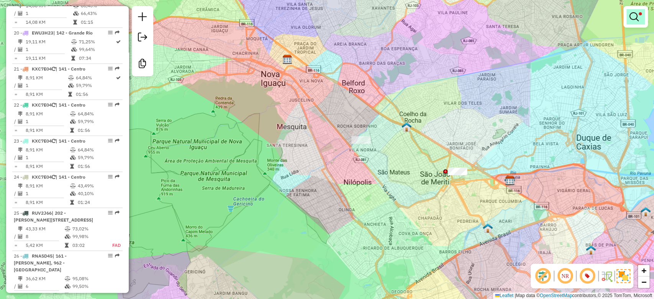
click at [632, 14] on em at bounding box center [634, 16] width 9 height 9
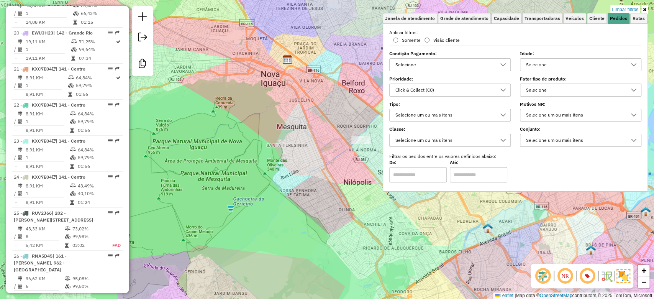
click at [506, 87] on icon at bounding box center [503, 90] width 6 height 6
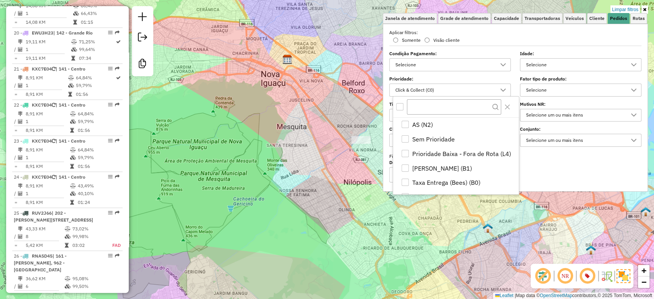
scroll to position [25, 0]
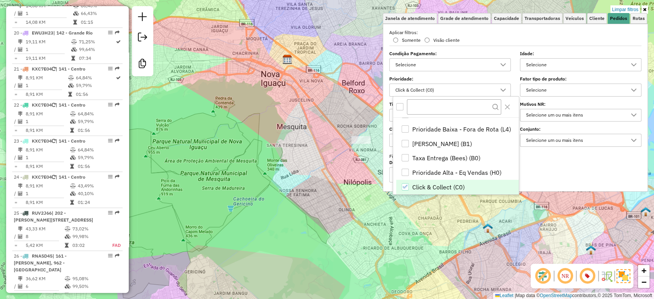
click at [447, 184] on span "Click & Collect (C0)" at bounding box center [438, 186] width 53 height 9
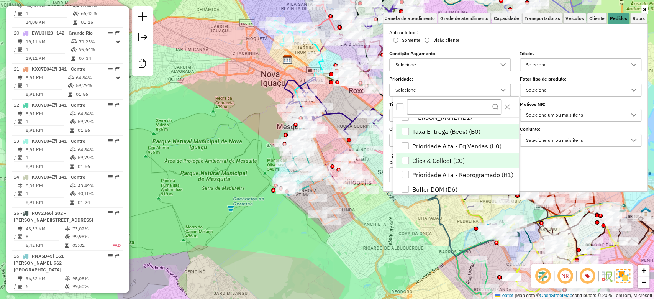
scroll to position [89, 0]
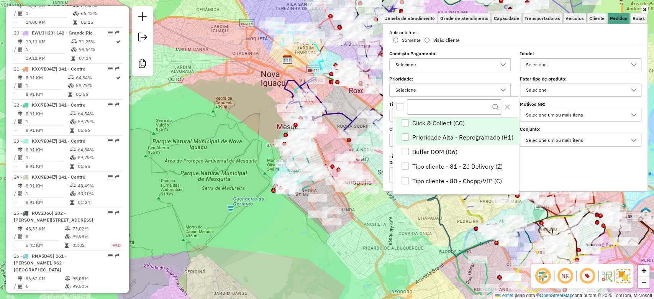
click at [460, 138] on span "Prioridade Alta - Reprogramado (H1)" at bounding box center [462, 137] width 101 height 9
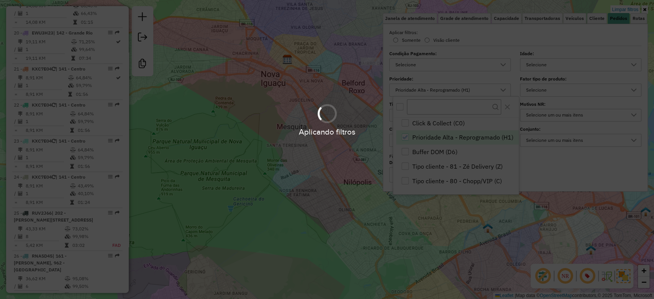
click at [399, 262] on div "Limpar filtros Janela de atendimento Grade de atendimento Capacidade Transporta…" at bounding box center [327, 149] width 654 height 299
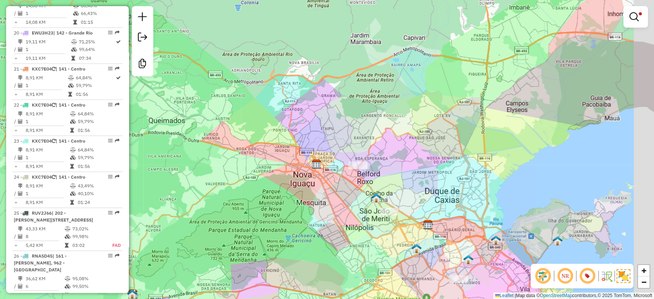
drag, startPoint x: 454, startPoint y: 232, endPoint x: 411, endPoint y: 247, distance: 46.3
click at [411, 247] on div "Limpar filtros Janela de atendimento Grade de atendimento Capacidade Transporta…" at bounding box center [327, 149] width 654 height 299
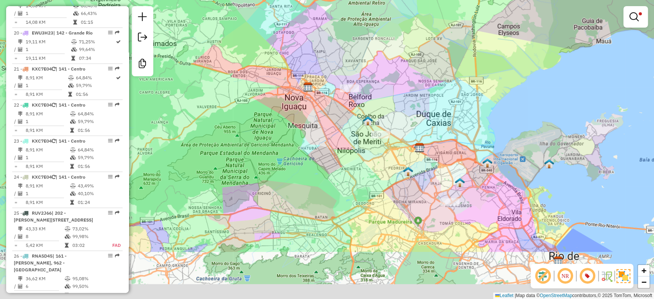
drag, startPoint x: 414, startPoint y: 248, endPoint x: 457, endPoint y: 171, distance: 88.0
click at [405, 171] on img at bounding box center [408, 171] width 10 height 10
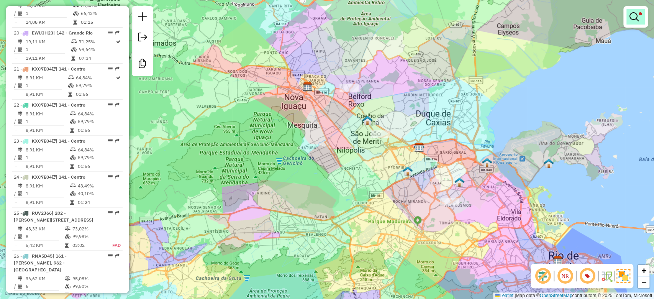
click at [630, 14] on em at bounding box center [634, 16] width 9 height 9
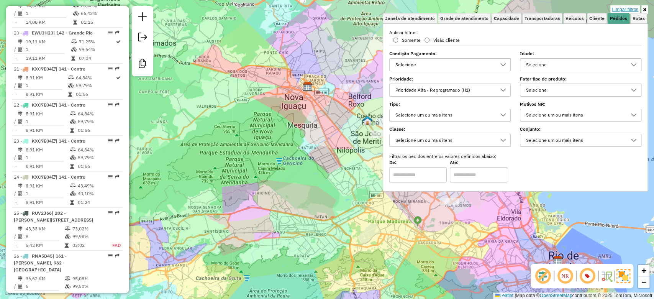
click at [630, 9] on link "Limpar filtros" at bounding box center [626, 9] width 30 height 8
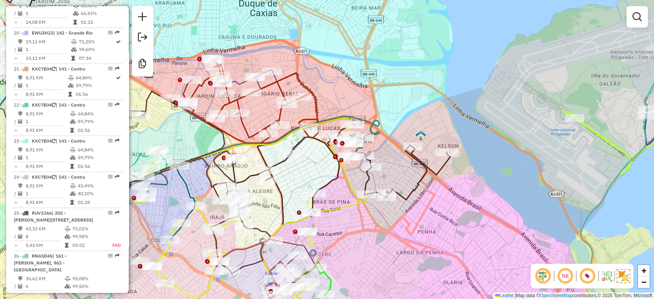
drag, startPoint x: 487, startPoint y: 200, endPoint x: 473, endPoint y: 204, distance: 14.8
click at [478, 207] on div "Janela de atendimento Grade de atendimento Capacidade Transportadoras Veículos …" at bounding box center [327, 149] width 654 height 299
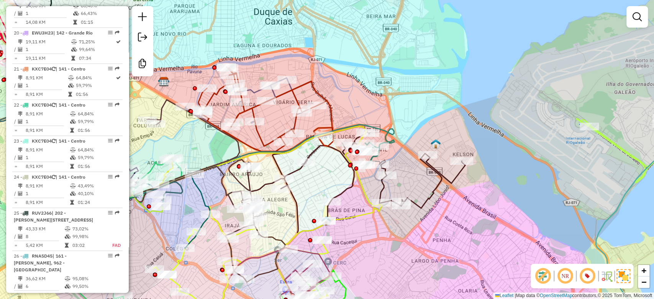
drag, startPoint x: 451, startPoint y: 171, endPoint x: 475, endPoint y: 173, distance: 23.8
click at [475, 173] on div "Janela de atendimento Grade de atendimento Capacidade Transportadoras Veículos …" at bounding box center [327, 149] width 654 height 299
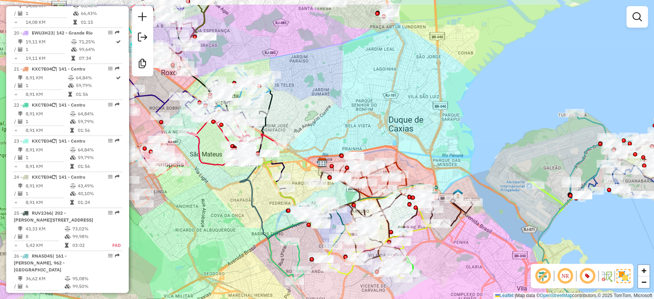
drag, startPoint x: 468, startPoint y: 110, endPoint x: 471, endPoint y: 145, distance: 34.6
click at [471, 145] on div "Janela de atendimento Grade de atendimento Capacidade Transportadoras Veículos …" at bounding box center [327, 149] width 654 height 299
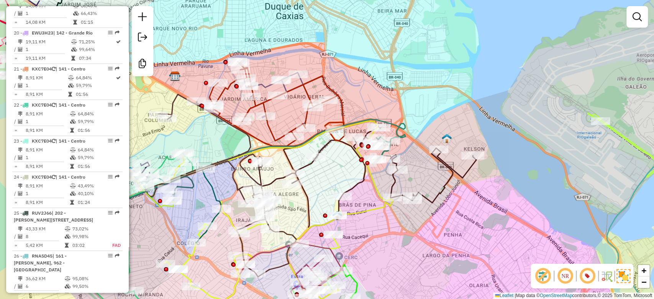
drag, startPoint x: 472, startPoint y: 171, endPoint x: 494, endPoint y: 195, distance: 32.0
click at [494, 195] on div "Janela de atendimento Grade de atendimento Capacidade Transportadoras Veículos …" at bounding box center [327, 149] width 654 height 299
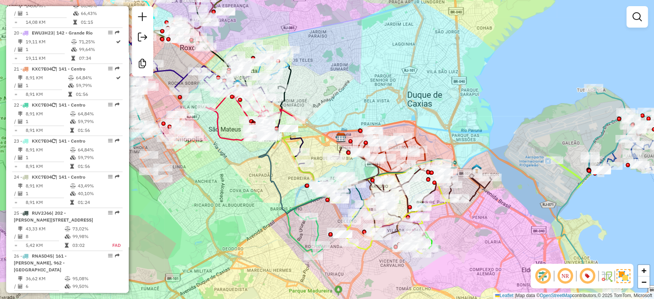
drag, startPoint x: 491, startPoint y: 212, endPoint x: 498, endPoint y: 214, distance: 6.6
click at [498, 214] on div "Janela de atendimento Grade de atendimento Capacidade Transportadoras Veículos …" at bounding box center [327, 149] width 654 height 299
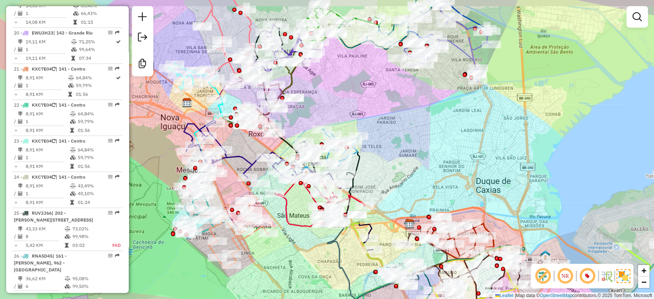
drag, startPoint x: 506, startPoint y: 182, endPoint x: 555, endPoint y: 195, distance: 51.1
click at [555, 195] on div "Janela de atendimento Grade de atendimento Capacidade Transportadoras Veículos …" at bounding box center [327, 149] width 654 height 299
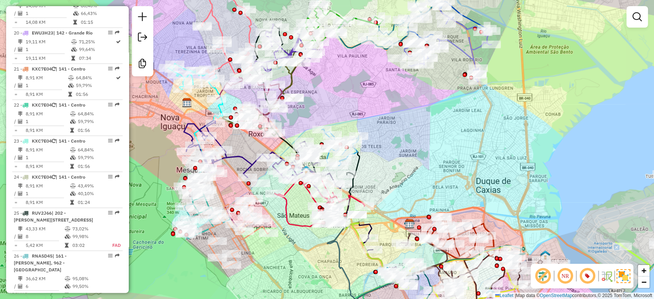
drag, startPoint x: 463, startPoint y: 176, endPoint x: 419, endPoint y: 173, distance: 43.8
click at [489, 177] on div "Janela de atendimento Grade de atendimento Capacidade Transportadoras Veículos …" at bounding box center [327, 149] width 654 height 299
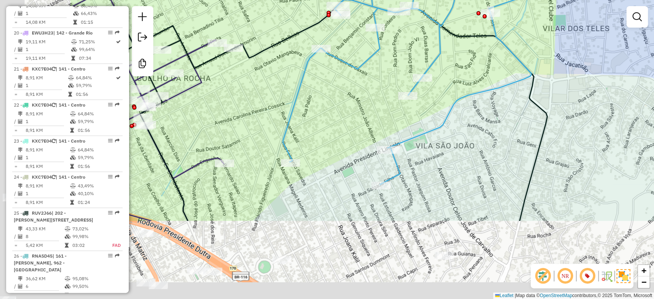
drag, startPoint x: 321, startPoint y: 232, endPoint x: 457, endPoint y: 124, distance: 173.8
click at [457, 124] on div "Janela de atendimento Grade de atendimento Capacidade Transportadoras Veículos …" at bounding box center [327, 149] width 654 height 299
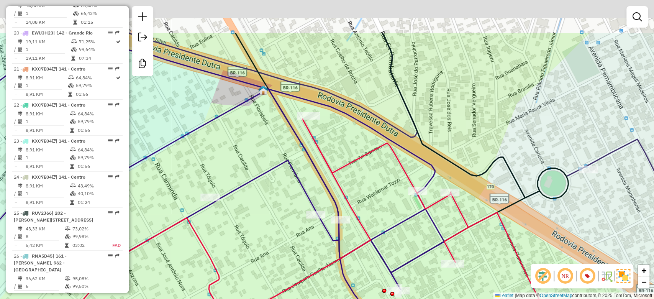
drag, startPoint x: 312, startPoint y: 95, endPoint x: 347, endPoint y: 159, distance: 71.9
click at [356, 174] on div "Janela de atendimento Grade de atendimento Capacidade Transportadoras Veículos …" at bounding box center [327, 149] width 654 height 299
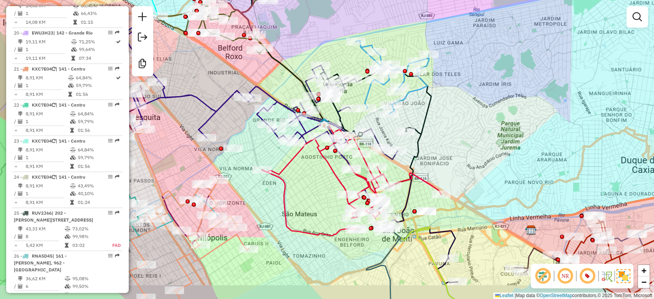
drag, startPoint x: 508, startPoint y: 196, endPoint x: 497, endPoint y: 165, distance: 32.6
click at [497, 166] on div "Janela de atendimento Grade de atendimento Capacidade Transportadoras Veículos …" at bounding box center [327, 149] width 654 height 299
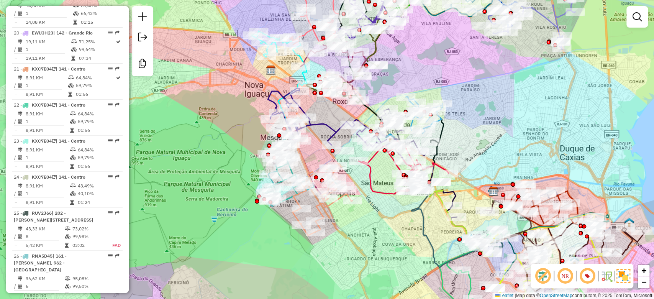
drag, startPoint x: 536, startPoint y: 159, endPoint x: 515, endPoint y: 153, distance: 21.1
click at [515, 153] on div "Janela de atendimento Grade de atendimento Capacidade Transportadoras Veículos …" at bounding box center [327, 149] width 654 height 299
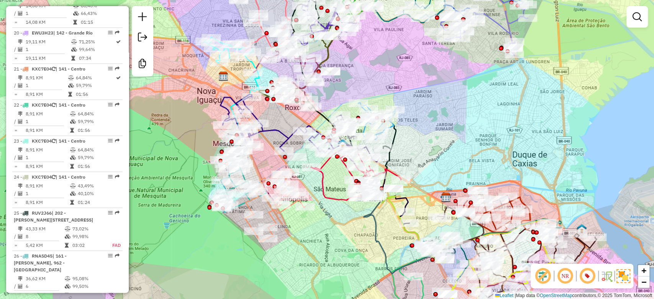
drag, startPoint x: 528, startPoint y: 151, endPoint x: 480, endPoint y: 158, distance: 47.9
click at [480, 158] on div "Janela de atendimento Grade de atendimento Capacidade Transportadoras Veículos …" at bounding box center [327, 149] width 654 height 299
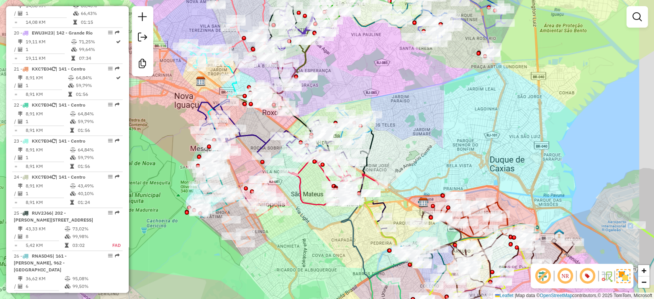
drag, startPoint x: 482, startPoint y: 161, endPoint x: 437, endPoint y: 172, distance: 47.0
click at [447, 170] on div "Janela de atendimento Grade de atendimento Capacidade Transportadoras Veículos …" at bounding box center [327, 149] width 654 height 299
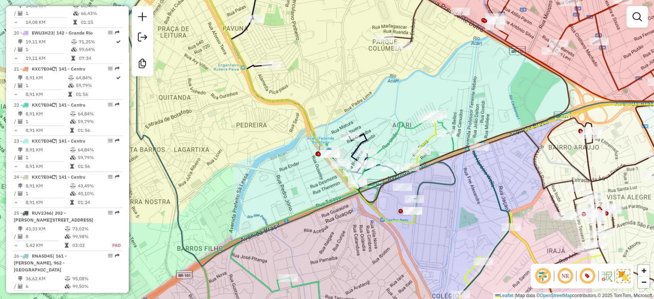
drag, startPoint x: 420, startPoint y: 251, endPoint x: 360, endPoint y: 210, distance: 73.0
click at [360, 210] on div "Janela de atendimento Grade de atendimento Capacidade Transportadoras Veículos …" at bounding box center [327, 149] width 654 height 299
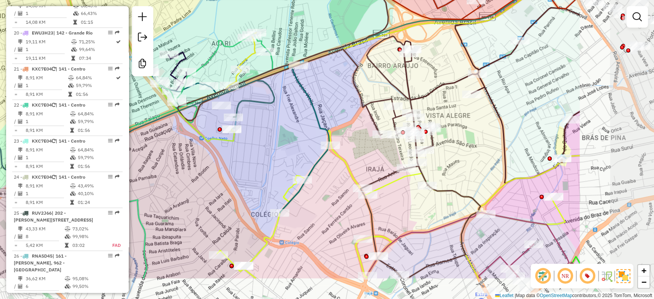
drag, startPoint x: 476, startPoint y: 243, endPoint x: 337, endPoint y: 193, distance: 148.4
click at [337, 193] on div "Janela de atendimento Grade de atendimento Capacidade Transportadoras Veículos …" at bounding box center [327, 149] width 654 height 299
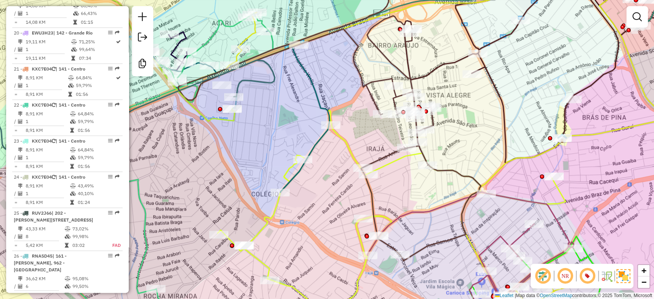
drag, startPoint x: 418, startPoint y: 209, endPoint x: 418, endPoint y: 188, distance: 21.1
click at [418, 188] on div "Janela de atendimento Grade de atendimento Capacidade Transportadoras Veículos …" at bounding box center [327, 149] width 654 height 299
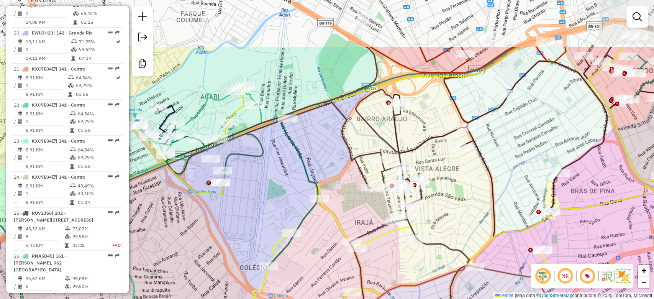
drag, startPoint x: 419, startPoint y: 192, endPoint x: 408, endPoint y: 268, distance: 77.5
click at [408, 268] on div "Janela de atendimento Grade de atendimento Capacidade Transportadoras Veículos …" at bounding box center [327, 149] width 654 height 299
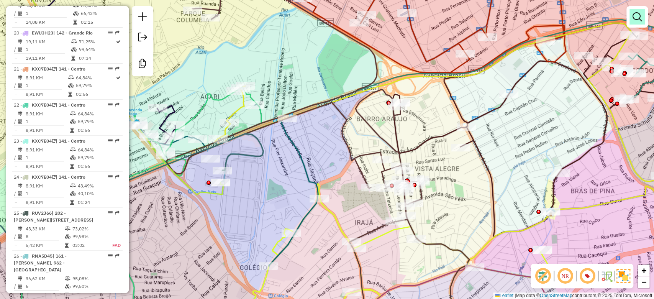
click at [639, 15] on em at bounding box center [637, 16] width 9 height 9
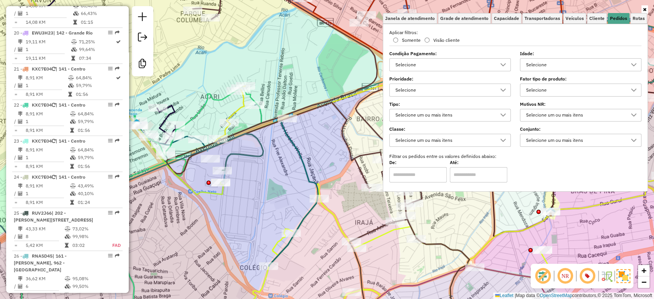
click at [459, 85] on div "Selecione" at bounding box center [444, 90] width 103 height 12
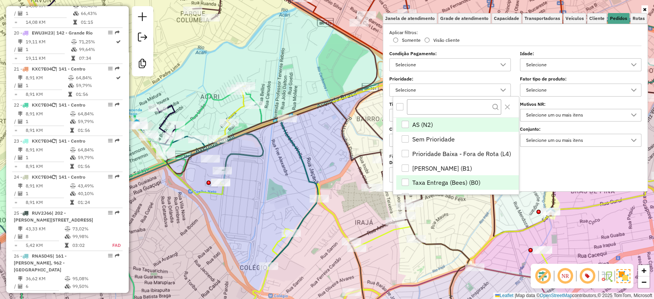
click at [434, 182] on span "Taxa Entrega (Bees) (B0)" at bounding box center [446, 182] width 68 height 9
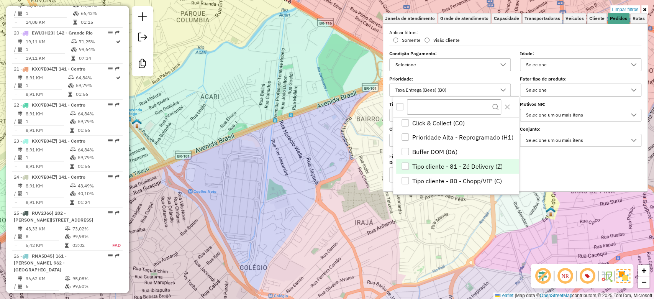
click at [403, 168] on div "Tipo cliente - 81 - Zé Delivery (Z)" at bounding box center [405, 166] width 7 height 7
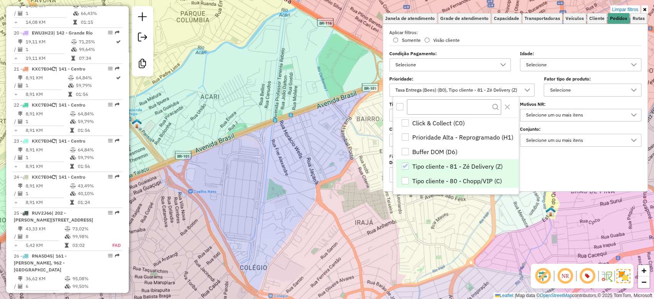
click at [404, 179] on div "Tipo cliente - 80 - Chopp/VIP (C)" at bounding box center [405, 180] width 7 height 7
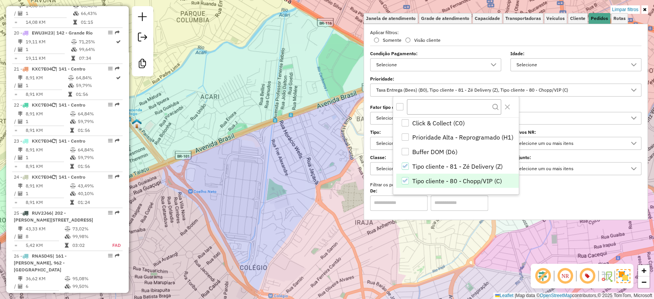
click at [330, 281] on div "Limpar filtros Janela de atendimento Grade de atendimento Capacidade Transporta…" at bounding box center [327, 149] width 654 height 299
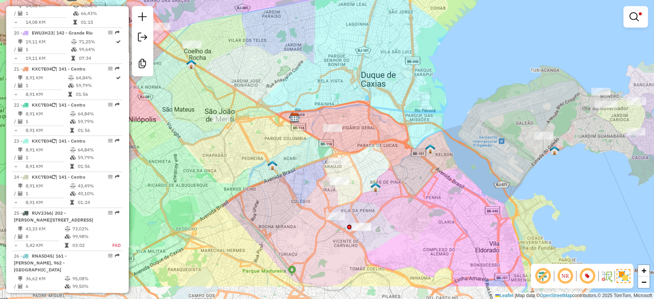
drag, startPoint x: 361, startPoint y: 240, endPoint x: 350, endPoint y: 200, distance: 41.2
click at [350, 200] on div "Limpar filtros Janela de atendimento Grade de atendimento Capacidade Transporta…" at bounding box center [327, 149] width 654 height 299
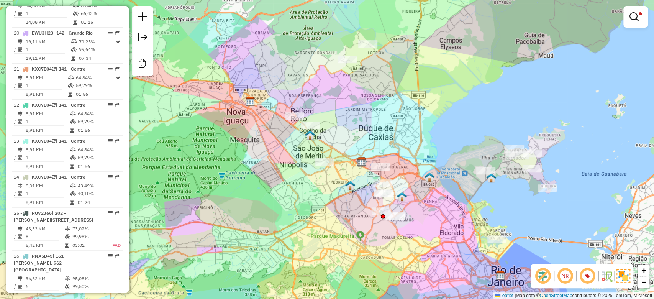
drag, startPoint x: 302, startPoint y: 210, endPoint x: 321, endPoint y: 209, distance: 18.8
click at [321, 209] on div "Limpar filtros Janela de atendimento Grade de atendimento Capacidade Transporta…" at bounding box center [327, 149] width 654 height 299
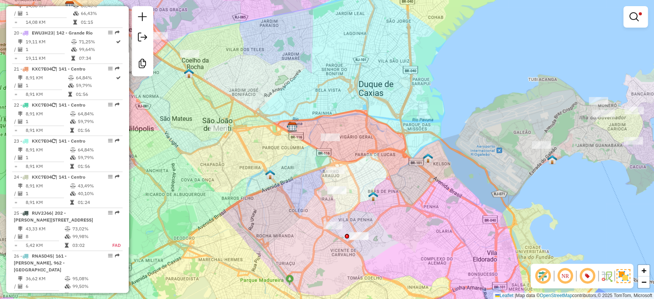
drag, startPoint x: 440, startPoint y: 209, endPoint x: 402, endPoint y: 203, distance: 39.2
click at [402, 203] on div "Limpar filtros Janela de atendimento Grade de atendimento Capacidade Transporta…" at bounding box center [327, 149] width 654 height 299
click at [635, 20] on em at bounding box center [634, 16] width 9 height 9
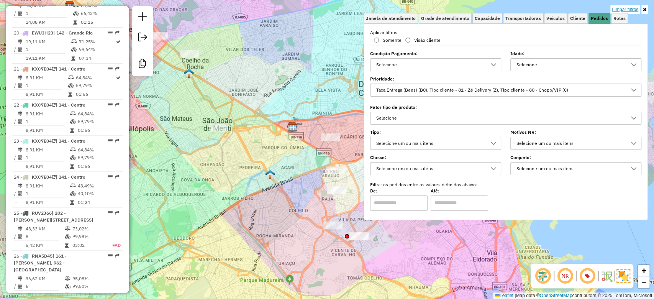
click at [631, 8] on link "Limpar filtros" at bounding box center [626, 9] width 30 height 8
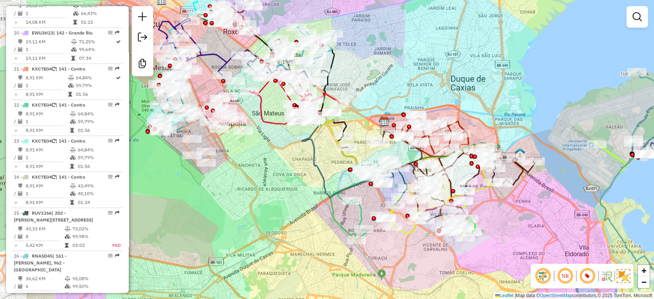
drag, startPoint x: 419, startPoint y: 264, endPoint x: 511, endPoint y: 258, distance: 92.2
click at [513, 260] on div "Janela de atendimento Grade de atendimento Capacidade Transportadoras Veículos …" at bounding box center [327, 149] width 654 height 299
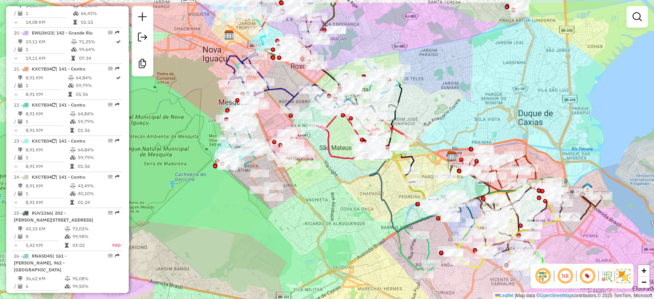
drag, startPoint x: 297, startPoint y: 206, endPoint x: 338, endPoint y: 232, distance: 48.4
click at [338, 232] on div "Janela de atendimento Grade de atendimento Capacidade Transportadoras Veículos …" at bounding box center [327, 149] width 654 height 299
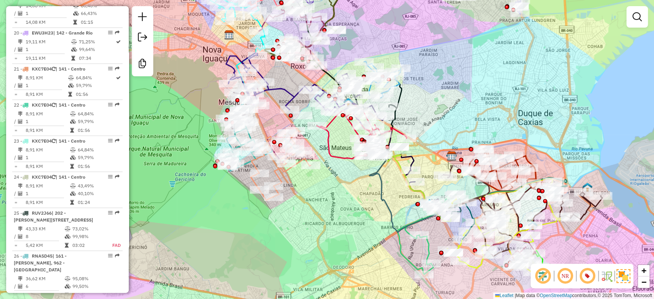
click at [635, 5] on div "Janela de atendimento Grade de atendimento Capacidade Transportadoras Veículos …" at bounding box center [327, 149] width 654 height 299
click at [636, 13] on em at bounding box center [637, 16] width 9 height 9
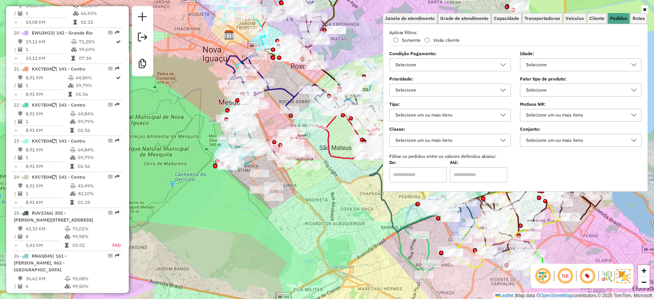
click at [447, 89] on div "Selecione" at bounding box center [444, 90] width 103 height 12
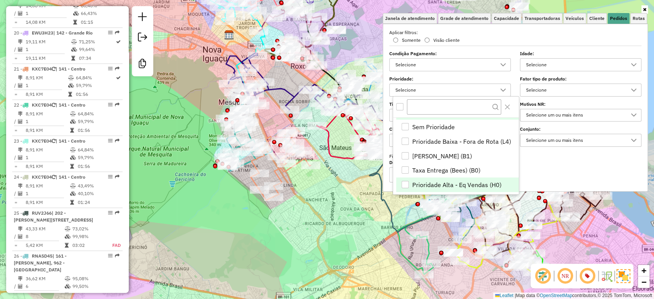
scroll to position [0, 0]
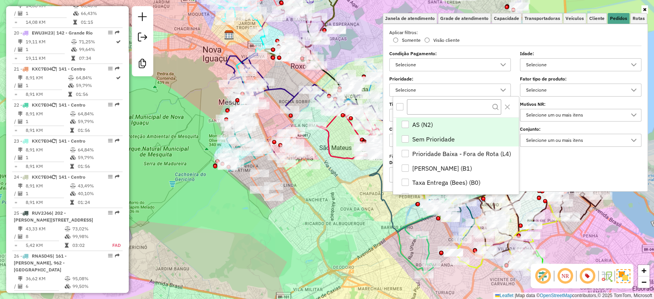
click at [435, 137] on span "Sem Prioridade" at bounding box center [433, 139] width 43 height 9
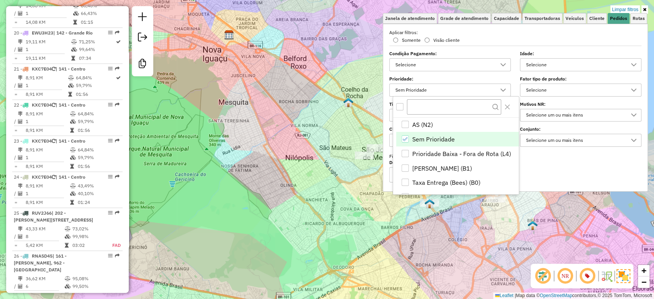
click at [434, 136] on span "Sem Prioridade" at bounding box center [433, 139] width 43 height 9
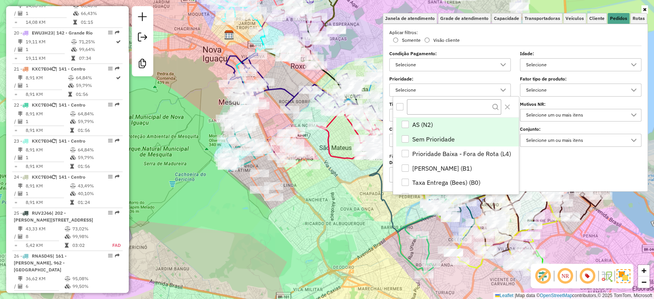
click at [422, 123] on span "AS (N2)" at bounding box center [422, 124] width 21 height 9
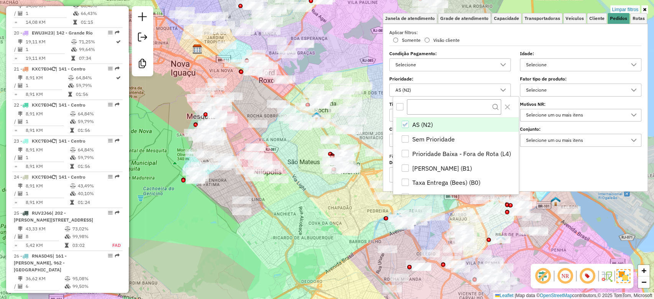
drag, startPoint x: 343, startPoint y: 202, endPoint x: 312, endPoint y: 216, distance: 34.7
click at [312, 216] on div "Limpar filtros Janela de atendimento Grade de atendimento Capacidade Transporta…" at bounding box center [327, 149] width 654 height 299
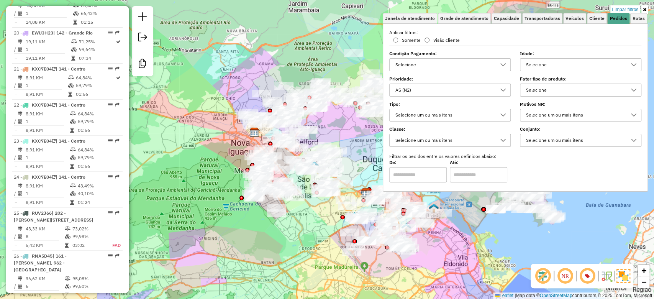
click at [432, 84] on div "AS (N2)" at bounding box center [444, 90] width 103 height 12
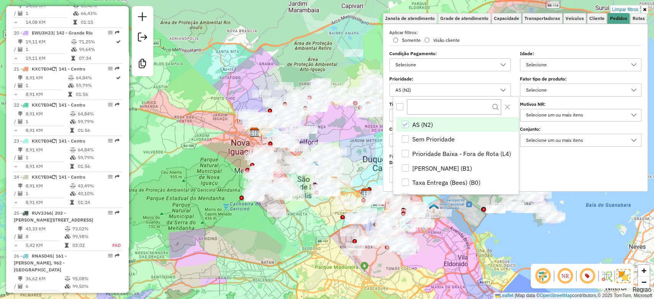
click at [407, 124] on icon "AS (N2)" at bounding box center [405, 124] width 5 height 5
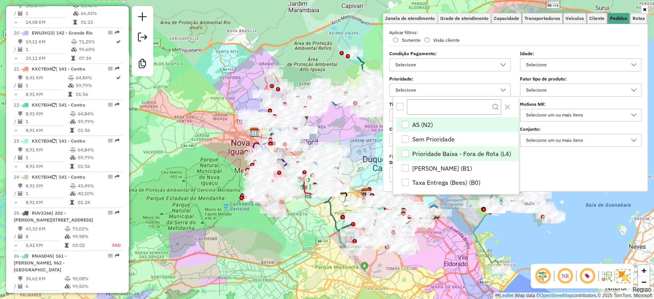
click at [404, 150] on div "Prioridade Baixa - Fora de Rota (L4)" at bounding box center [405, 153] width 7 height 7
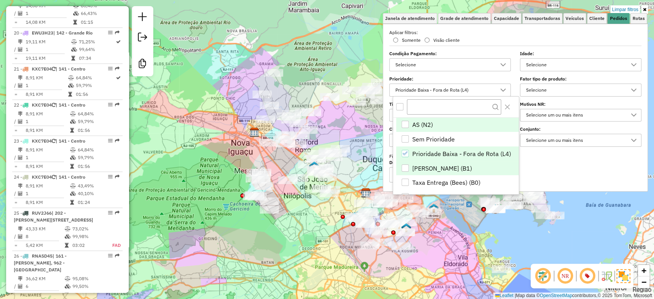
click at [405, 164] on div "Pedido Mínimo (B1)" at bounding box center [405, 167] width 7 height 7
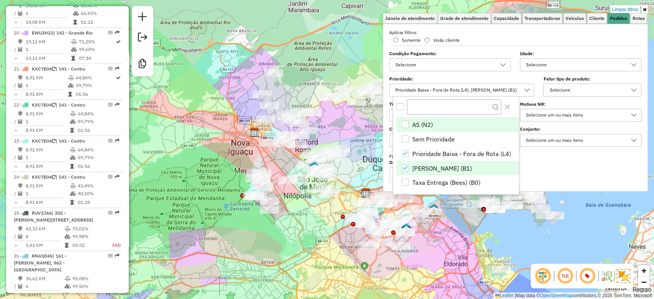
click at [315, 255] on div "Limpar filtros Janela de atendimento Grade de atendimento Capacidade Transporta…" at bounding box center [327, 149] width 654 height 299
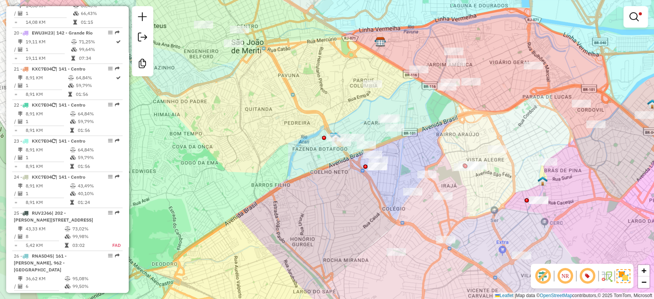
drag, startPoint x: 283, startPoint y: 203, endPoint x: 357, endPoint y: 205, distance: 74.0
click at [357, 205] on div "Limpar filtros Janela de atendimento Grade de atendimento Capacidade Transporta…" at bounding box center [327, 149] width 654 height 299
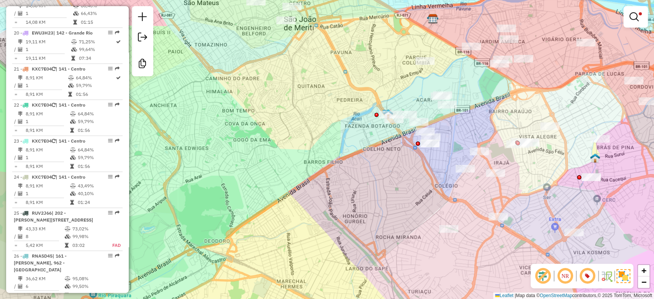
drag, startPoint x: 353, startPoint y: 214, endPoint x: 405, endPoint y: 191, distance: 57.5
click at [405, 191] on div "Limpar filtros Janela de atendimento Grade de atendimento Capacidade Transporta…" at bounding box center [327, 149] width 654 height 299
drag, startPoint x: 402, startPoint y: 186, endPoint x: 396, endPoint y: 196, distance: 12.4
click at [397, 195] on div "Rota 42 - Placa DAJ5F51 95805844 - NOVA COQUEIRO DE ALI Rota 43 - Placa RBD2D80…" at bounding box center [327, 149] width 654 height 299
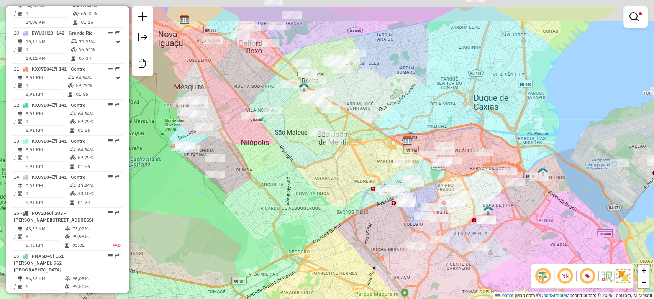
drag, startPoint x: 352, startPoint y: 160, endPoint x: 342, endPoint y: 198, distance: 39.0
click at [342, 198] on div "Limpar filtros Janela de atendimento Grade de atendimento Capacidade Transporta…" at bounding box center [327, 149] width 654 height 299
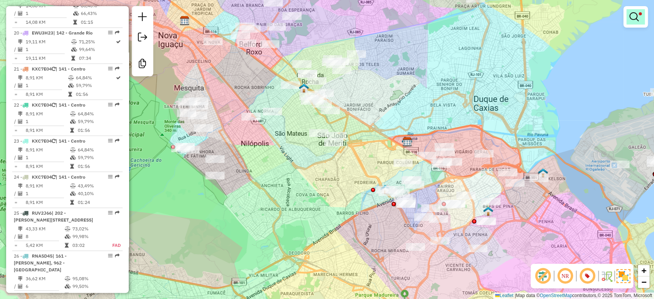
click at [635, 16] on em at bounding box center [634, 16] width 9 height 9
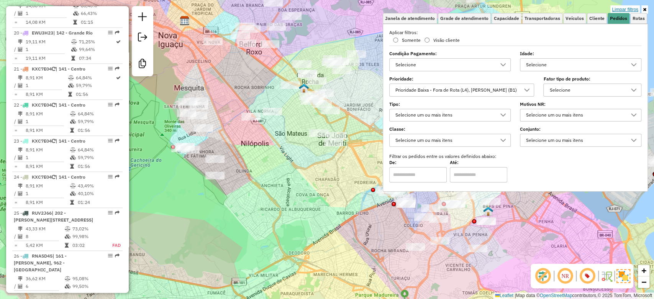
click at [631, 9] on link "Limpar filtros" at bounding box center [626, 9] width 30 height 8
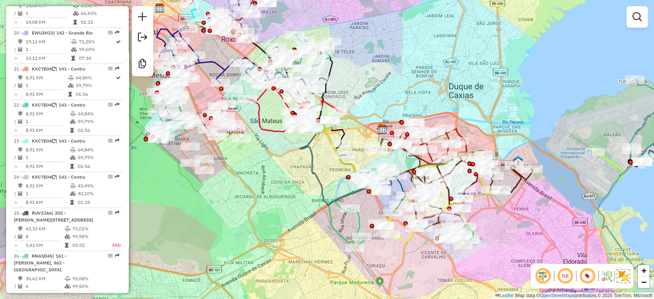
click at [532, 209] on div "Janela de atendimento Grade de atendimento Capacidade Transportadoras Veículos …" at bounding box center [327, 149] width 654 height 299
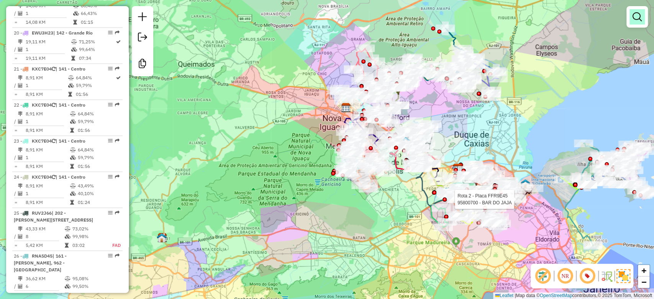
click at [637, 14] on em at bounding box center [637, 16] width 9 height 9
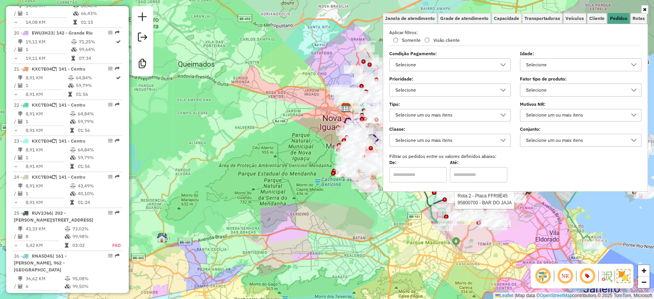
click at [503, 90] on icon at bounding box center [503, 90] width 6 height 6
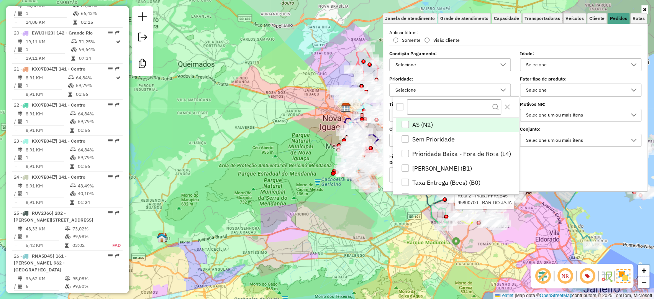
click at [582, 86] on div "Selecione" at bounding box center [575, 90] width 103 height 12
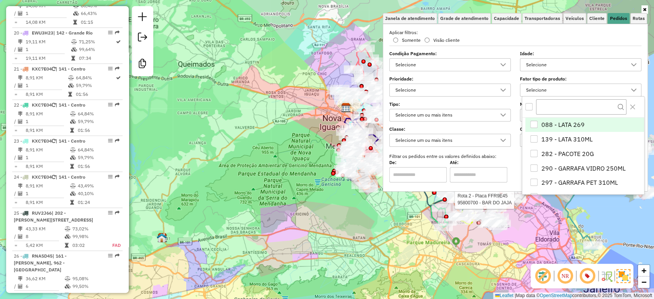
scroll to position [4, 27]
click at [498, 89] on div at bounding box center [503, 90] width 15 height 12
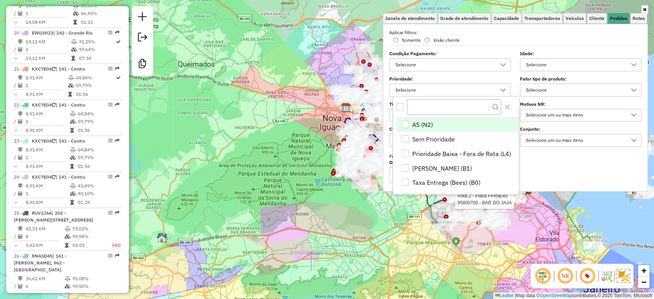
click at [601, 86] on div "Selecione" at bounding box center [575, 90] width 103 height 12
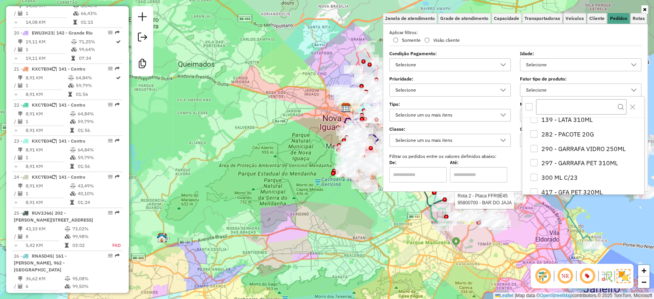
scroll to position [0, 0]
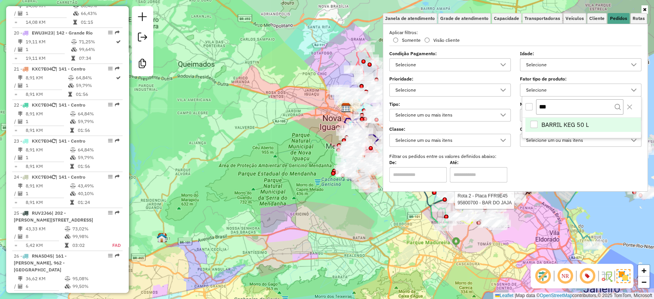
type input "***"
click at [535, 124] on div "BARRIL KEG 50 L" at bounding box center [534, 124] width 7 height 7
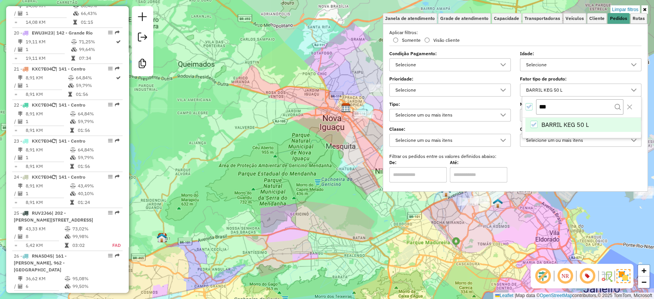
click at [376, 217] on div "Limpar filtros Janela de atendimento Grade de atendimento Capacidade Transporta…" at bounding box center [327, 149] width 654 height 299
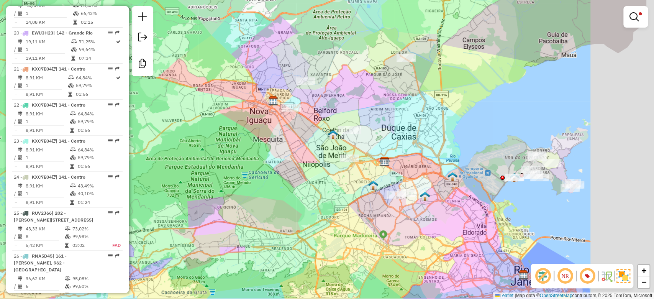
drag, startPoint x: 382, startPoint y: 217, endPoint x: 309, endPoint y: 207, distance: 73.5
click at [309, 209] on div "Limpar filtros Janela de atendimento Grade de atendimento Capacidade Transporta…" at bounding box center [327, 149] width 654 height 299
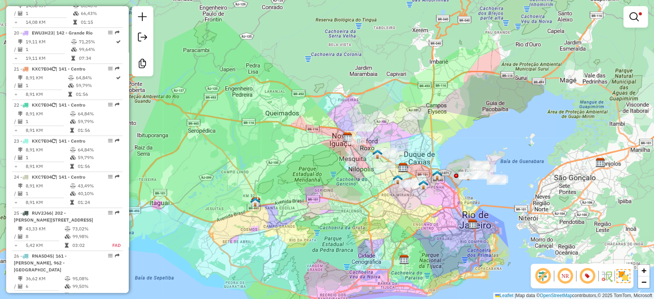
drag, startPoint x: 416, startPoint y: 136, endPoint x: 421, endPoint y: 138, distance: 5.6
click at [421, 138] on div "Limpar filtros Janela de atendimento Grade de atendimento Capacidade Transporta…" at bounding box center [327, 149] width 654 height 299
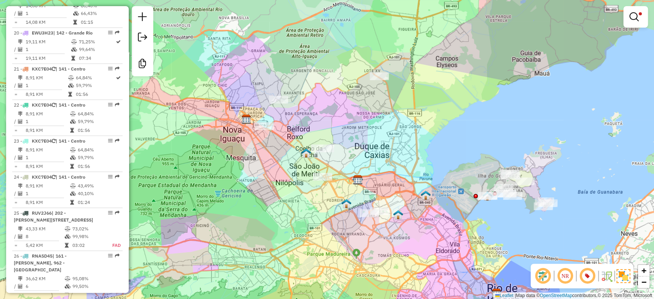
drag, startPoint x: 429, startPoint y: 156, endPoint x: 401, endPoint y: 143, distance: 30.7
click at [401, 143] on div "Limpar filtros Janela de atendimento Grade de atendimento Capacidade Transporta…" at bounding box center [327, 149] width 654 height 299
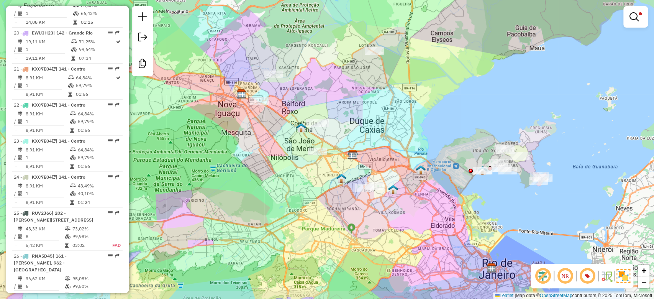
drag, startPoint x: 358, startPoint y: 155, endPoint x: 353, endPoint y: 130, distance: 25.7
click at [353, 130] on div "Limpar filtros Janela de atendimento Grade de atendimento Capacidade Transporta…" at bounding box center [327, 149] width 654 height 299
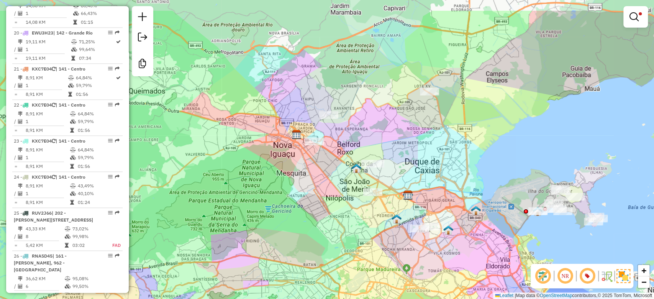
drag, startPoint x: 453, startPoint y: 89, endPoint x: 517, endPoint y: 110, distance: 67.3
click at [504, 129] on div "Limpar filtros Janela de atendimento Grade de atendimento Capacidade Transporta…" at bounding box center [327, 149] width 654 height 299
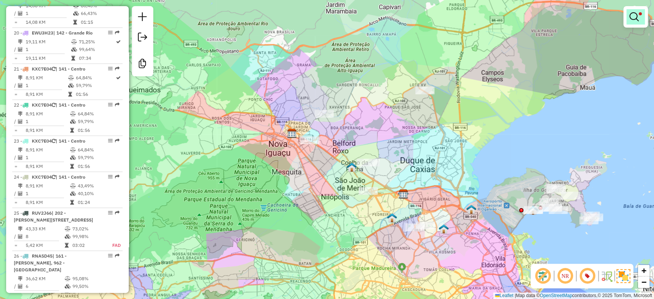
click at [636, 15] on em at bounding box center [634, 16] width 9 height 9
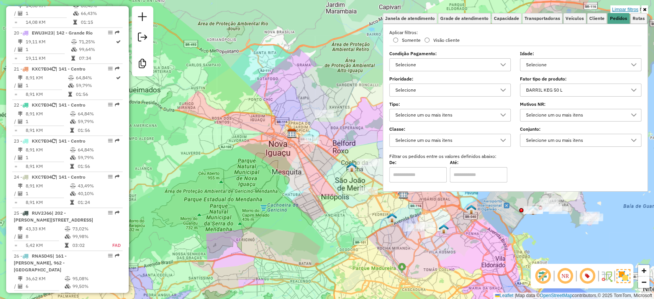
click at [624, 8] on link "Limpar filtros" at bounding box center [626, 9] width 30 height 8
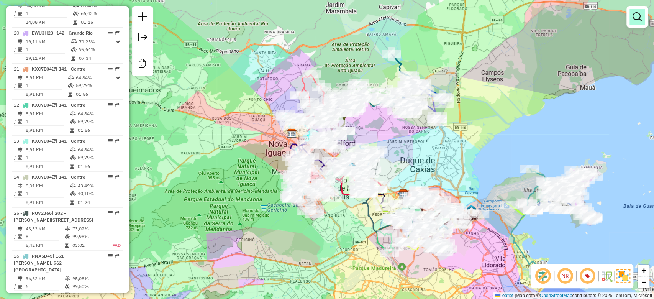
click at [641, 16] on em at bounding box center [637, 16] width 9 height 9
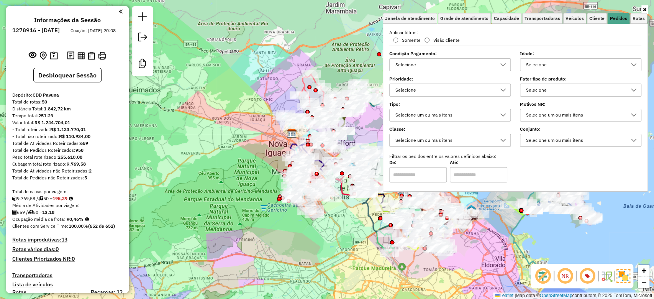
scroll to position [4, 27]
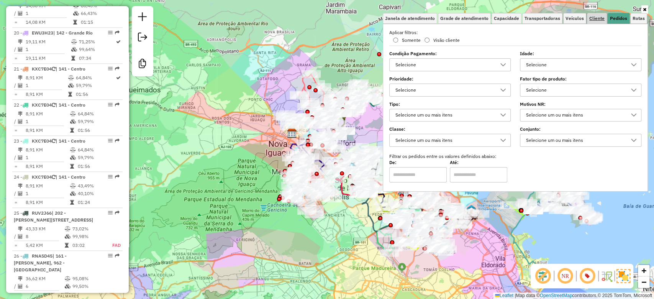
click at [598, 20] on span "Cliente" at bounding box center [597, 18] width 15 height 5
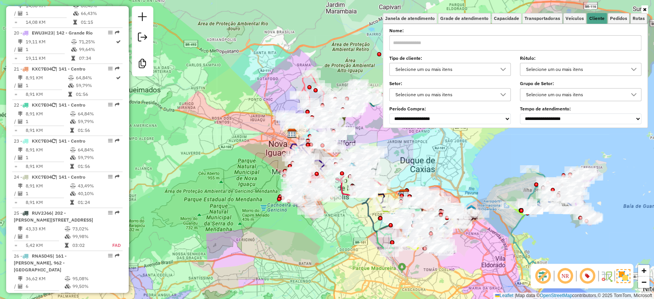
click at [558, 69] on div "Selecione um ou mais itens" at bounding box center [575, 69] width 103 height 12
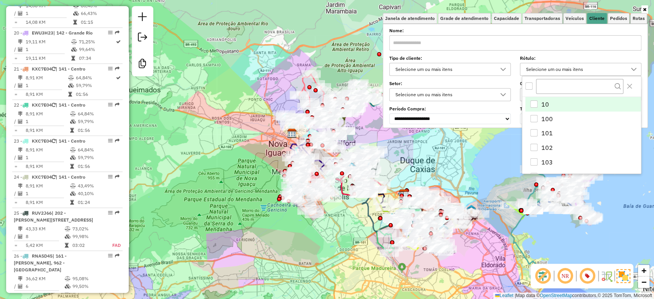
click at [492, 64] on div "Selecione um ou mais itens" at bounding box center [444, 69] width 103 height 12
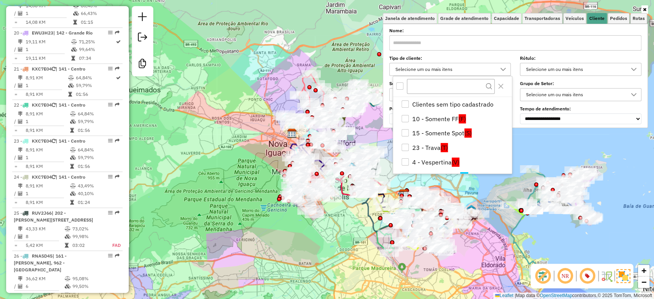
click at [337, 255] on div "Janela de atendimento Grade de atendimento Capacidade Transportadoras Veículos …" at bounding box center [327, 149] width 654 height 299
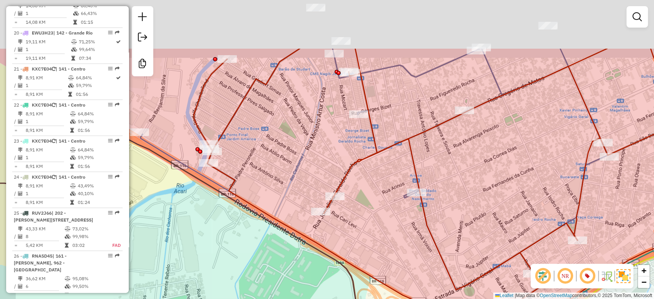
drag, startPoint x: 349, startPoint y: 190, endPoint x: 389, endPoint y: 240, distance: 64.7
click at [393, 264] on div "Janela de atendimento Grade de atendimento Capacidade Transportadoras Veículos …" at bounding box center [327, 149] width 654 height 299
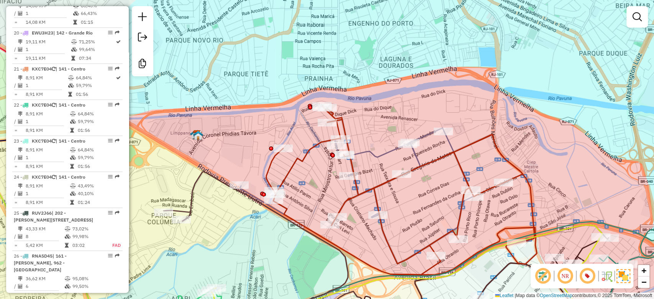
drag, startPoint x: 400, startPoint y: 245, endPoint x: 375, endPoint y: 243, distance: 25.3
click at [375, 243] on div "Janela de atendimento Grade de atendimento Capacidade Transportadoras Veículos …" at bounding box center [327, 149] width 654 height 299
select select "**********"
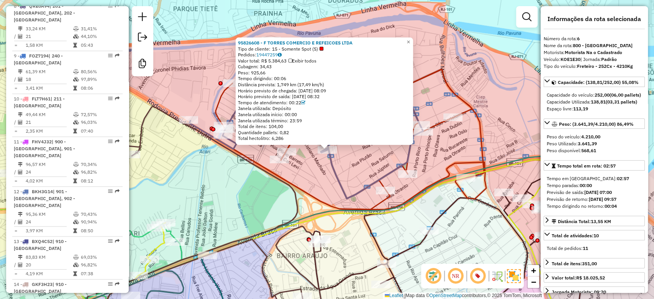
scroll to position [515, 0]
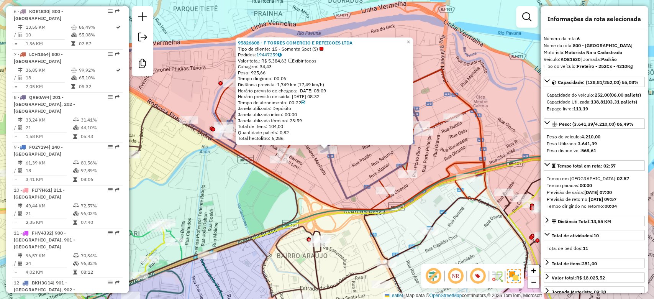
click at [329, 191] on div "95826608 - F TORRES COMERCIO E REFEICOES LTDA Tipo de cliente: 15 - Somente Spo…" at bounding box center [327, 149] width 654 height 299
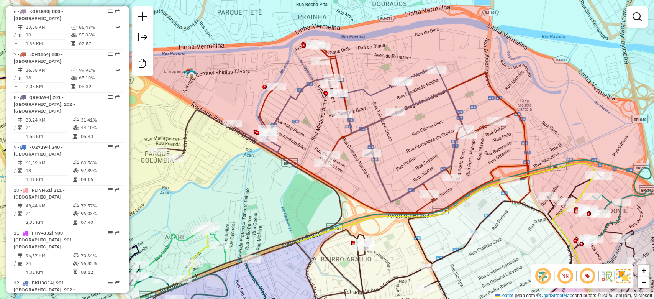
drag, startPoint x: 330, startPoint y: 193, endPoint x: 374, endPoint y: 196, distance: 44.2
click at [374, 196] on div "Janela de atendimento Grade de atendimento Capacidade Transportadoras Veículos …" at bounding box center [327, 149] width 654 height 299
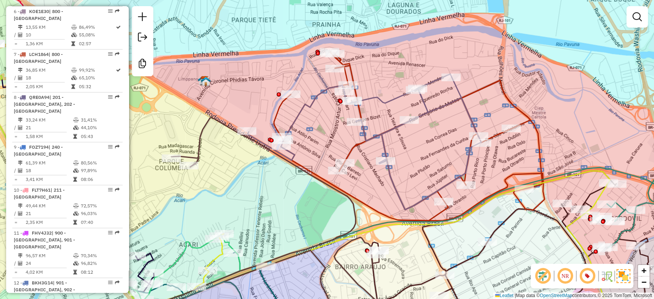
drag, startPoint x: 356, startPoint y: 180, endPoint x: 370, endPoint y: 188, distance: 15.8
click at [370, 188] on div "Janela de atendimento Grade de atendimento Capacidade Transportadoras Veículos …" at bounding box center [327, 149] width 654 height 299
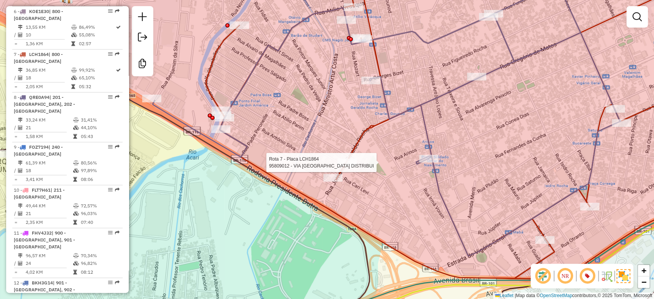
select select "**********"
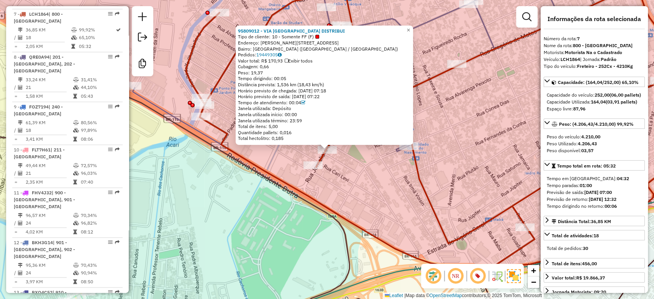
scroll to position [557, 0]
drag, startPoint x: 239, startPoint y: 37, endPoint x: 324, endPoint y: 38, distance: 85.1
click at [324, 38] on div "95809012 - VIA BRASIL DISTRIBUI Tipo de cliente: 10 - Somente FF (F) Endereço: …" at bounding box center [324, 85] width 177 height 119
click at [380, 158] on div "95809012 - VIA BRASIL DISTRIBUI Tipo de cliente: 10 - Somente FF (F) Endereço: …" at bounding box center [327, 149] width 654 height 299
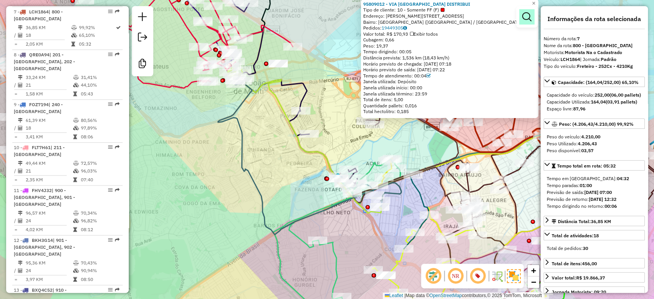
click at [528, 19] on em at bounding box center [526, 16] width 9 height 9
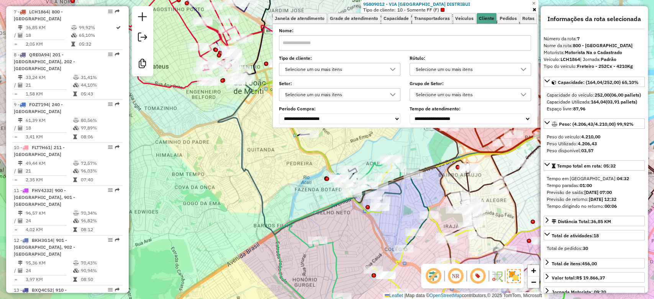
click at [389, 72] on div at bounding box center [393, 69] width 15 height 12
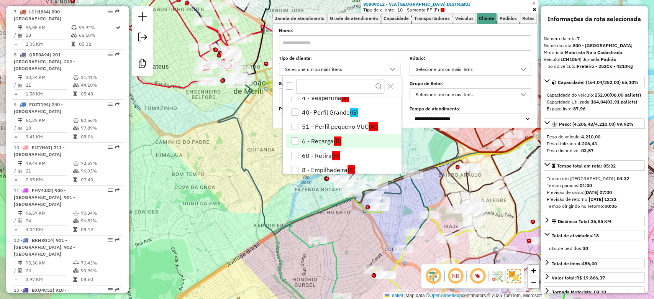
scroll to position [51, 0]
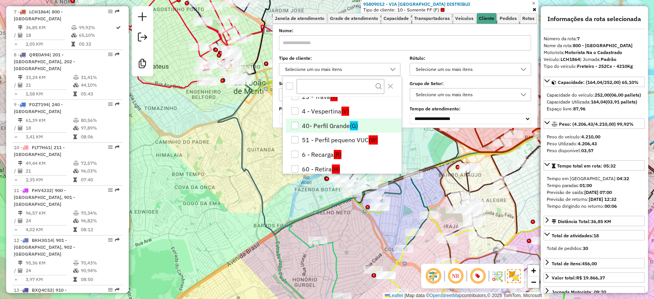
click at [348, 122] on li "40- Perfil Grande (G)" at bounding box center [344, 125] width 116 height 15
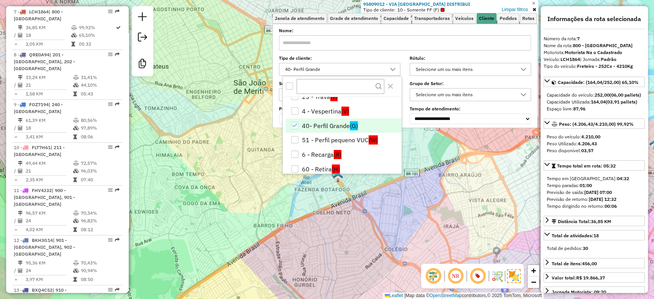
click at [322, 212] on div "95809012 - VIA BRASIL DISTRIBUI Tipo de cliente: 10 - Somente FF (F) Endereço: …" at bounding box center [327, 149] width 654 height 299
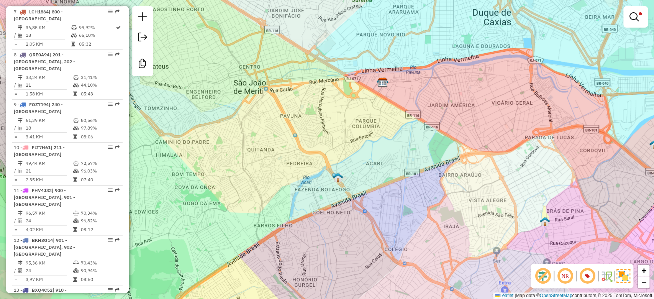
drag, startPoint x: 360, startPoint y: 223, endPoint x: 354, endPoint y: 225, distance: 6.8
click at [354, 225] on div "Limpar filtros Janela de atendimento Grade de atendimento Capacidade Transporta…" at bounding box center [327, 149] width 654 height 299
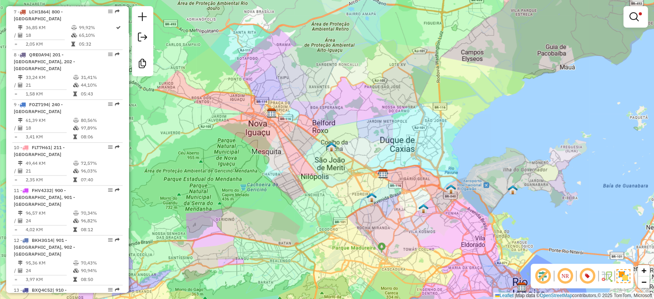
drag, startPoint x: 369, startPoint y: 222, endPoint x: 540, endPoint y: 107, distance: 205.9
click at [393, 206] on div "Limpar filtros Janela de atendimento Grade de atendimento Capacidade Transporta…" at bounding box center [327, 149] width 654 height 299
click at [631, 16] on em at bounding box center [634, 16] width 9 height 9
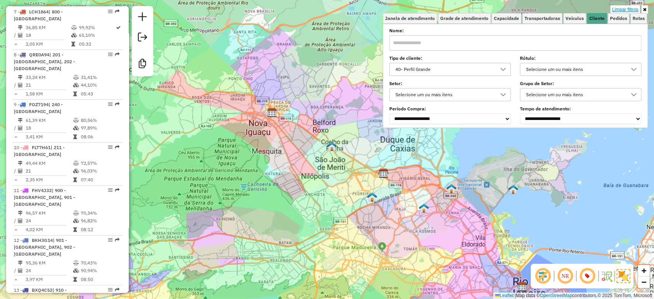
click at [629, 8] on link "Limpar filtros" at bounding box center [626, 9] width 30 height 8
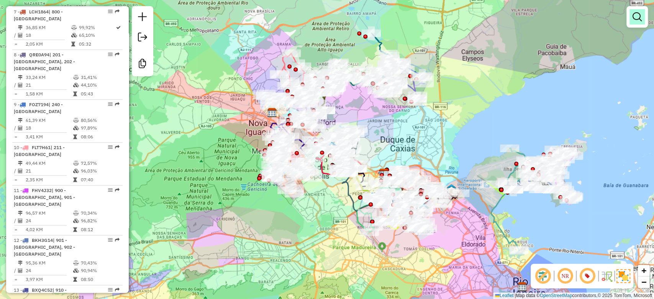
click at [638, 17] on em at bounding box center [637, 16] width 9 height 9
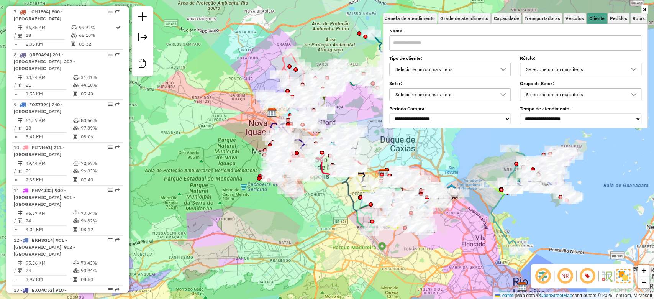
click at [437, 64] on div "Selecione um ou mais itens" at bounding box center [444, 69] width 103 height 12
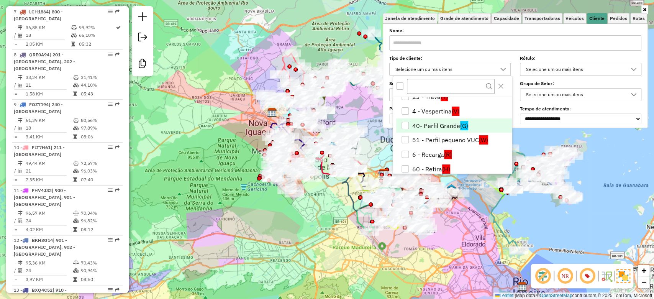
click at [435, 122] on li "40- Perfil Grande (G)" at bounding box center [454, 125] width 116 height 15
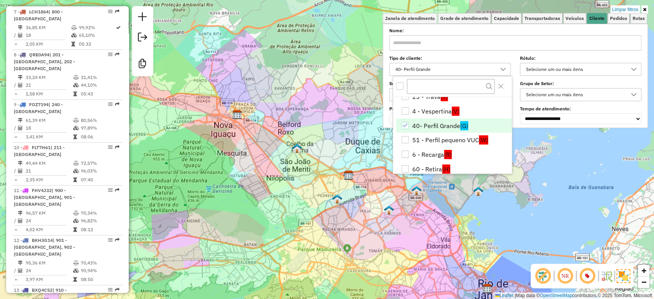
drag, startPoint x: 451, startPoint y: 204, endPoint x: 416, endPoint y: 207, distance: 35.0
click at [416, 207] on div "Limpar filtros Janela de atendimento Grade de atendimento Capacidade Transporta…" at bounding box center [327, 149] width 654 height 299
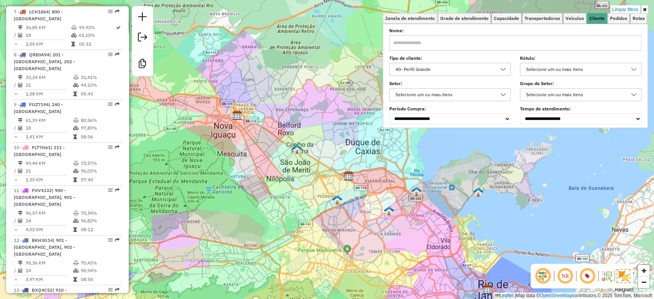
click at [438, 69] on div "40- Perfil Grande" at bounding box center [444, 69] width 103 height 12
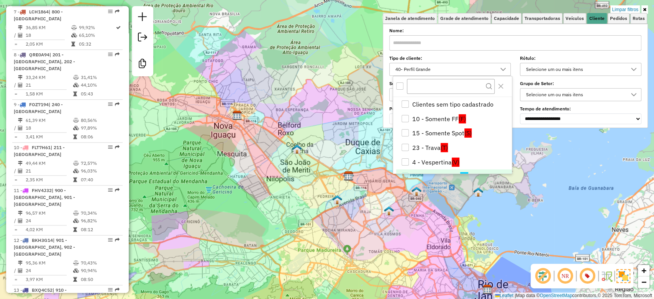
scroll to position [10, 0]
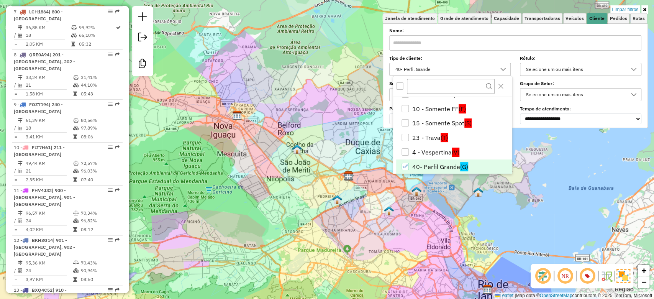
click at [402, 238] on div "Limpar filtros Janela de atendimento Grade de atendimento Capacidade Transporta…" at bounding box center [327, 149] width 654 height 299
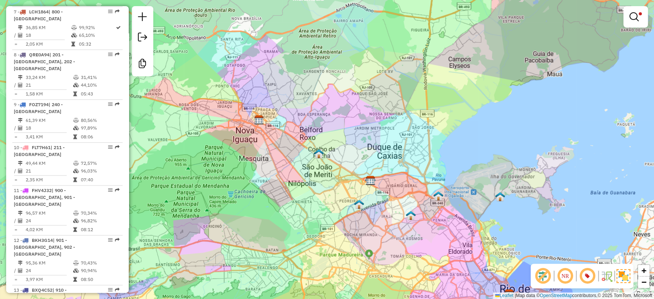
drag, startPoint x: 372, startPoint y: 229, endPoint x: 394, endPoint y: 233, distance: 22.3
click at [394, 233] on div "Limpar filtros Janela de atendimento Grade de atendimento Capacidade Transporta…" at bounding box center [327, 149] width 654 height 299
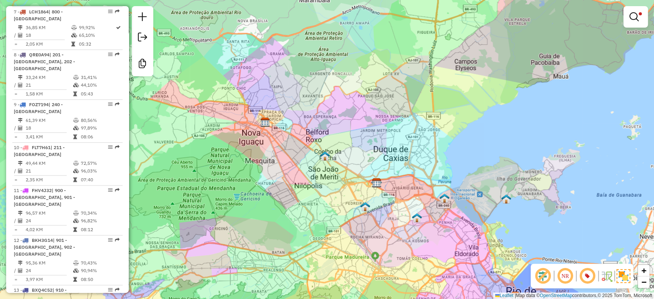
drag, startPoint x: 389, startPoint y: 233, endPoint x: 396, endPoint y: 235, distance: 6.7
click at [396, 235] on div "Limpar filtros Janela de atendimento Grade de atendimento Capacidade Transporta…" at bounding box center [327, 149] width 654 height 299
click at [638, 19] on em at bounding box center [634, 16] width 9 height 9
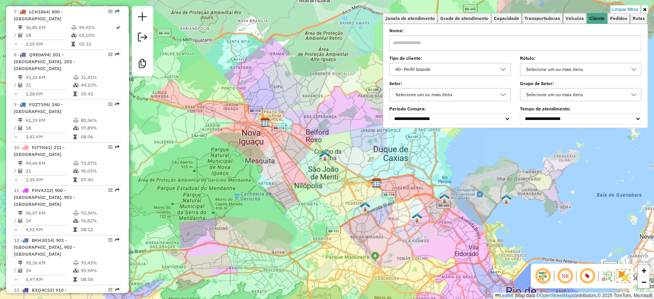
click at [502, 66] on icon at bounding box center [503, 69] width 6 height 6
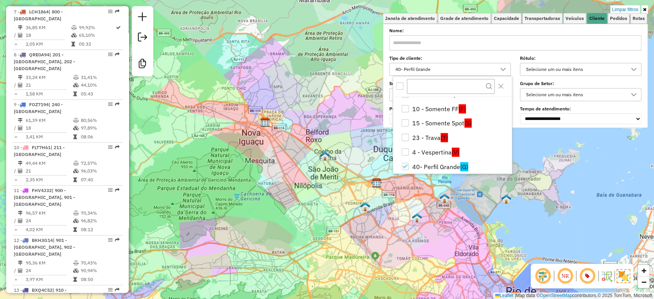
click at [424, 228] on div "Limpar filtros Janela de atendimento Grade de atendimento Capacidade Transporta…" at bounding box center [327, 149] width 654 height 299
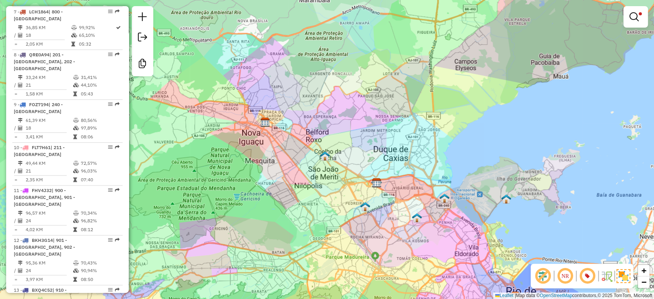
click at [643, 20] on link at bounding box center [636, 16] width 18 height 15
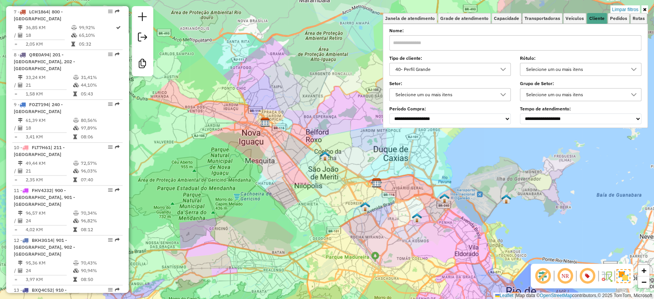
click at [490, 69] on div "40- Perfil Grande" at bounding box center [444, 69] width 103 height 12
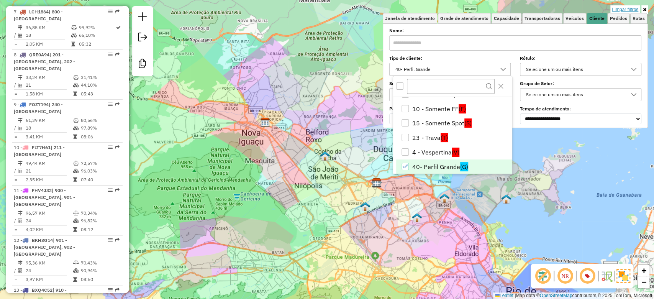
click at [624, 10] on link "Limpar filtros" at bounding box center [626, 9] width 30 height 8
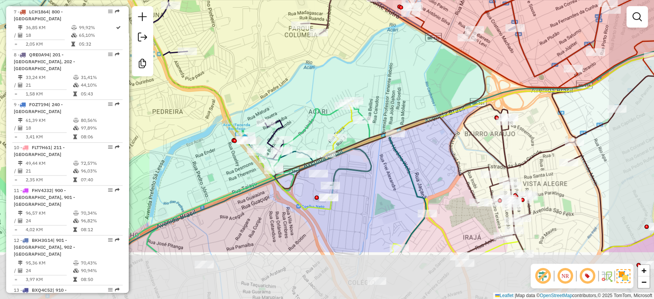
drag, startPoint x: 439, startPoint y: 276, endPoint x: 390, endPoint y: 200, distance: 90.6
click at [390, 200] on div "Janela de atendimento Grade de atendimento Capacidade Transportadoras Veículos …" at bounding box center [327, 149] width 654 height 299
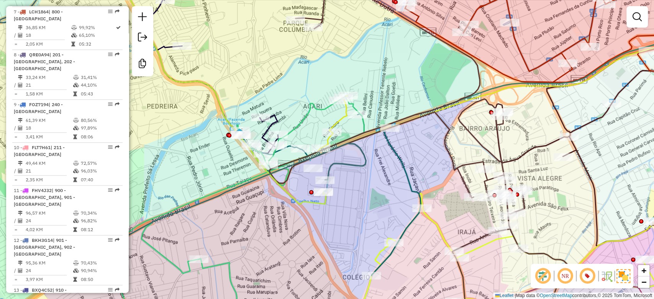
drag, startPoint x: 390, startPoint y: 209, endPoint x: 386, endPoint y: 204, distance: 6.5
click at [386, 204] on div "Janela de atendimento Grade de atendimento Capacidade Transportadoras Veículos …" at bounding box center [327, 149] width 654 height 299
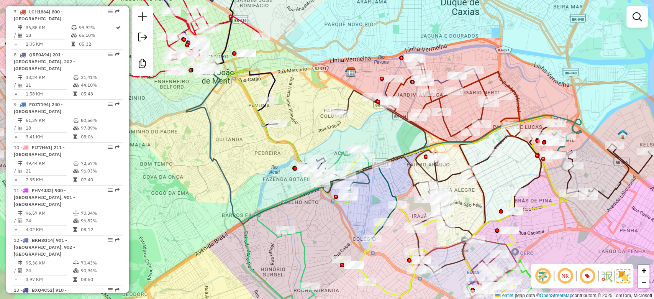
drag, startPoint x: 368, startPoint y: 214, endPoint x: 373, endPoint y: 215, distance: 5.4
click at [373, 215] on div "Janela de atendimento Grade de atendimento Capacidade Transportadoras Veículos …" at bounding box center [327, 149] width 654 height 299
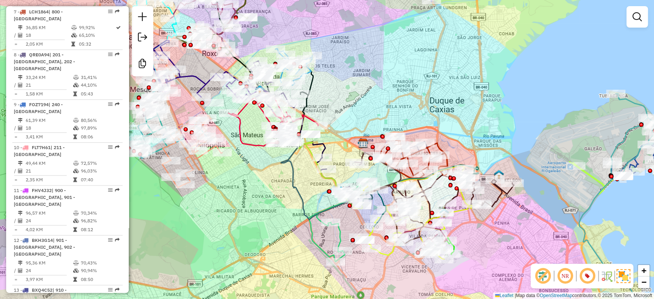
drag, startPoint x: 470, startPoint y: 112, endPoint x: 492, endPoint y: 117, distance: 22.5
click at [492, 117] on div "Janela de atendimento Grade de atendimento Capacidade Transportadoras Veículos …" at bounding box center [327, 149] width 654 height 299
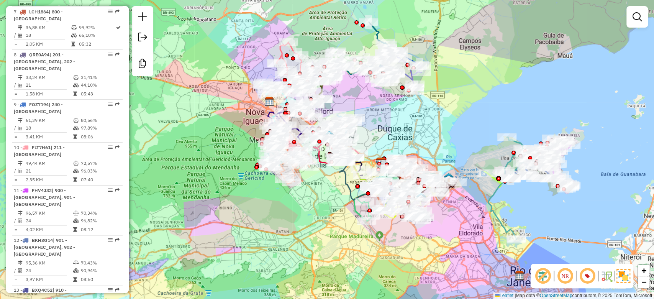
drag, startPoint x: 513, startPoint y: 118, endPoint x: 455, endPoint y: 148, distance: 64.8
click at [455, 148] on div "Janela de atendimento Grade de atendimento Capacidade Transportadoras Veículos …" at bounding box center [327, 149] width 654 height 299
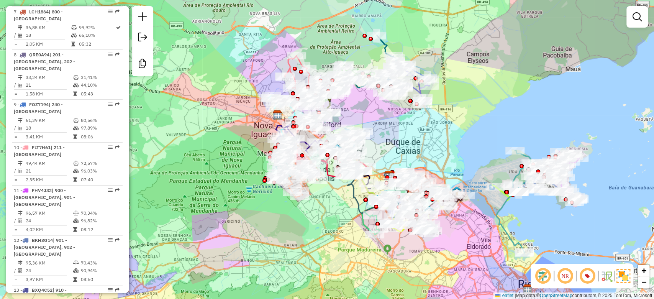
drag, startPoint x: 440, startPoint y: 135, endPoint x: 448, endPoint y: 148, distance: 15.6
click at [448, 148] on div "Janela de atendimento Grade de atendimento Capacidade Transportadoras Veículos …" at bounding box center [327, 149] width 654 height 299
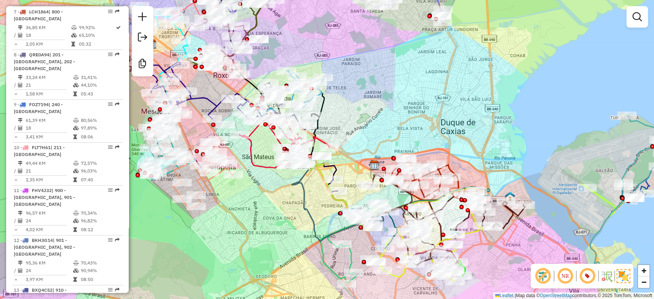
drag, startPoint x: 460, startPoint y: 175, endPoint x: 483, endPoint y: 151, distance: 33.1
click at [483, 151] on div "Janela de atendimento Grade de atendimento Capacidade Transportadoras Veículos …" at bounding box center [327, 149] width 654 height 299
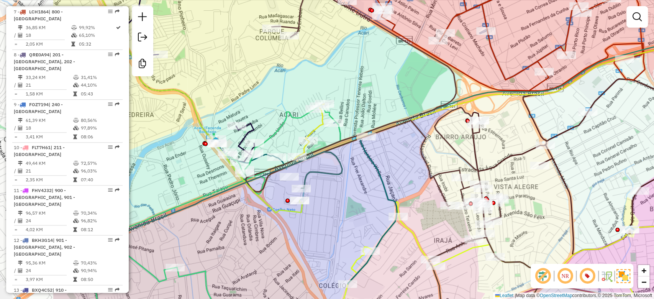
drag, startPoint x: 253, startPoint y: 227, endPoint x: 371, endPoint y: 202, distance: 121.0
click at [371, 202] on div "Janela de atendimento Grade de atendimento Capacidade Transportadoras Veículos …" at bounding box center [327, 149] width 654 height 299
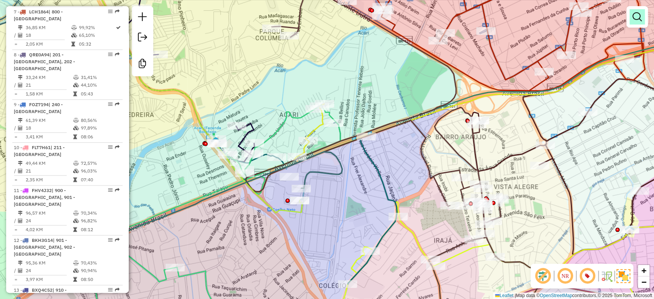
click at [634, 15] on em at bounding box center [637, 16] width 9 height 9
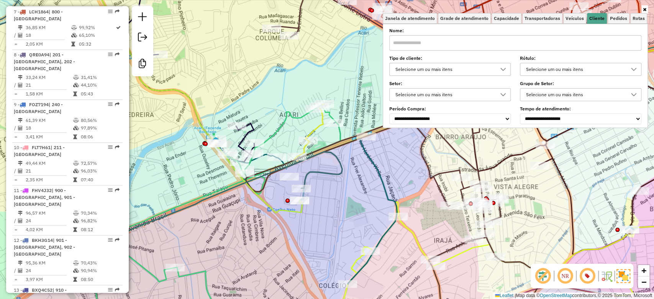
click at [473, 66] on div "Selecione um ou mais itens" at bounding box center [444, 69] width 103 height 12
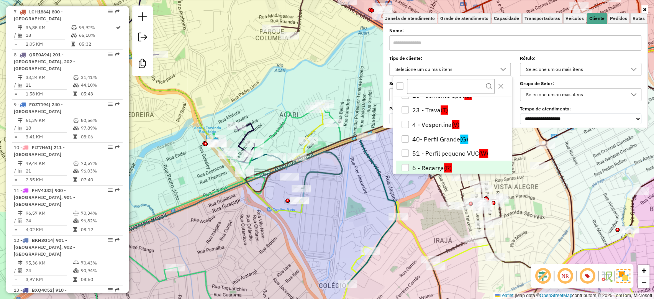
scroll to position [51, 0]
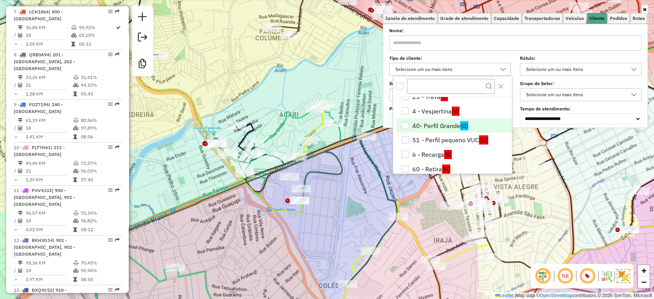
click at [450, 121] on li "40- Perfil Grande (G)" at bounding box center [454, 125] width 116 height 15
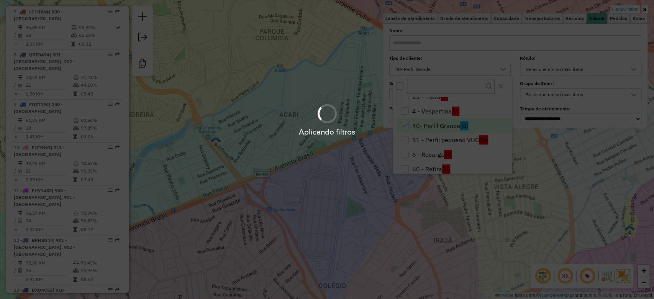
click at [353, 247] on hb-app "Aplicando filtros Pop-up bloqueado! Seu navegador bloqueou automáticamente a ab…" at bounding box center [327, 149] width 654 height 299
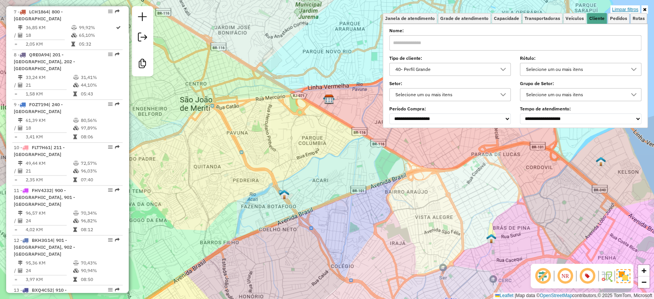
click at [615, 7] on link "Limpar filtros" at bounding box center [626, 9] width 30 height 8
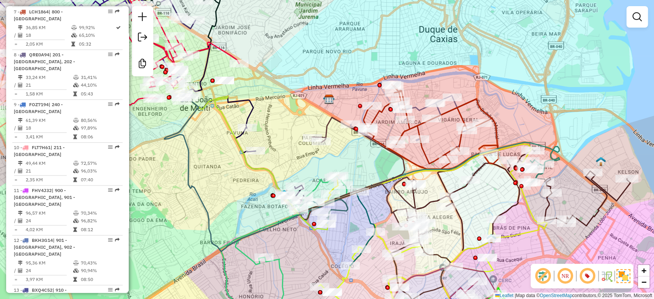
drag, startPoint x: 268, startPoint y: 219, endPoint x: 274, endPoint y: 244, distance: 25.8
click at [267, 219] on div "Janela de atendimento Grade de atendimento Capacidade Transportadoras Veículos …" at bounding box center [327, 149] width 654 height 299
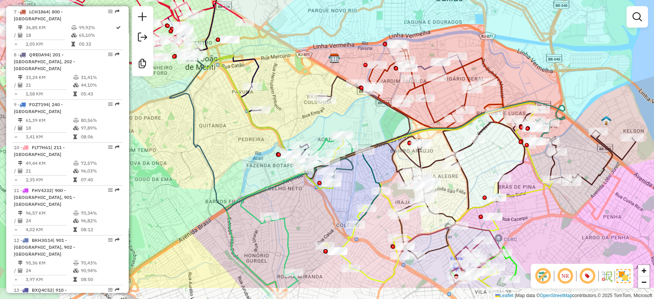
drag, startPoint x: 275, startPoint y: 244, endPoint x: 280, endPoint y: 223, distance: 21.2
click at [281, 195] on div "Janela de atendimento Grade de atendimento Capacidade Transportadoras Veículos …" at bounding box center [327, 149] width 654 height 299
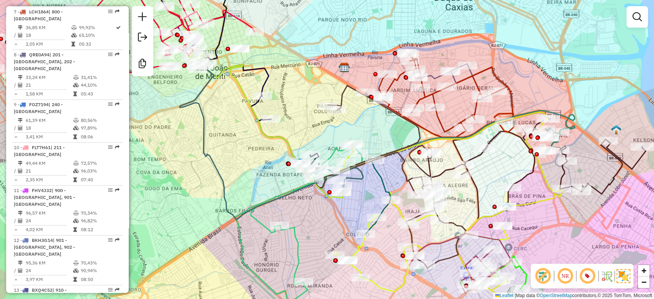
click at [319, 217] on div "Janela de atendimento Grade de atendimento Capacidade Transportadoras Veículos …" at bounding box center [327, 149] width 654 height 299
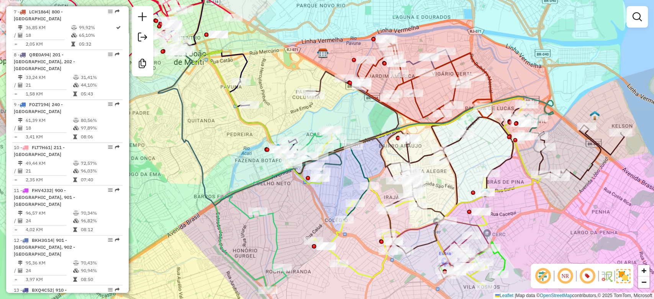
drag, startPoint x: 316, startPoint y: 231, endPoint x: 302, endPoint y: 225, distance: 14.4
click at [302, 228] on div "Janela de atendimento Grade de atendimento Capacidade Transportadoras Veículos …" at bounding box center [327, 149] width 654 height 299
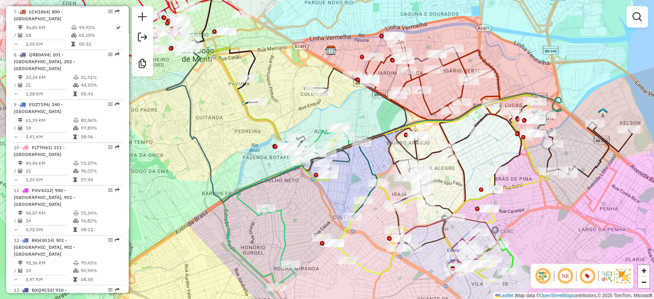
drag, startPoint x: 292, startPoint y: 226, endPoint x: 293, endPoint y: 211, distance: 14.6
click at [293, 211] on div "Janela de atendimento Grade de atendimento Capacidade Transportadoras Veículos …" at bounding box center [327, 149] width 654 height 299
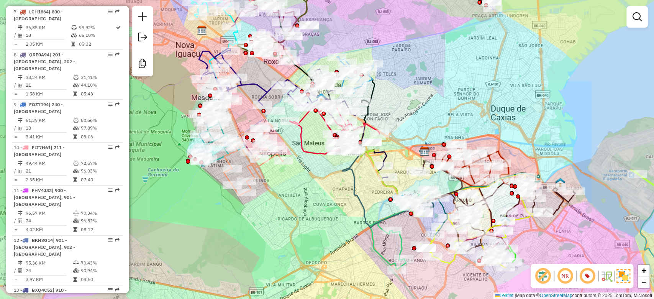
drag, startPoint x: 264, startPoint y: 223, endPoint x: 280, endPoint y: 241, distance: 24.4
click at [280, 241] on div "Janela de atendimento Grade de atendimento Capacidade Transportadoras Veículos …" at bounding box center [327, 149] width 654 height 299
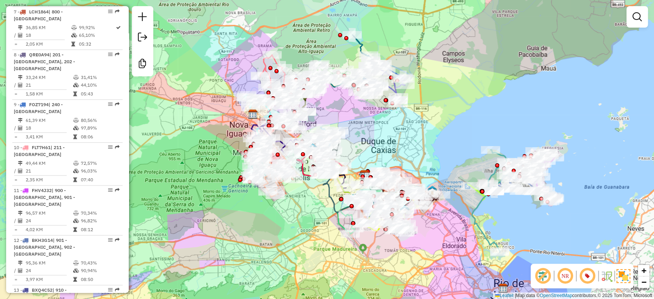
drag, startPoint x: 294, startPoint y: 248, endPoint x: 306, endPoint y: 226, distance: 24.7
click at [306, 226] on div "Janela de atendimento Grade de atendimento Capacidade Transportadoras Veículos …" at bounding box center [327, 149] width 654 height 299
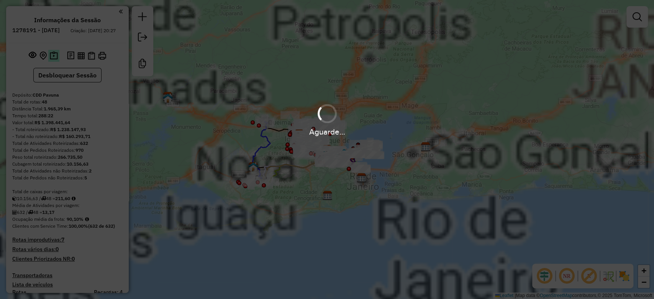
click at [54, 60] on img at bounding box center [54, 55] width 8 height 9
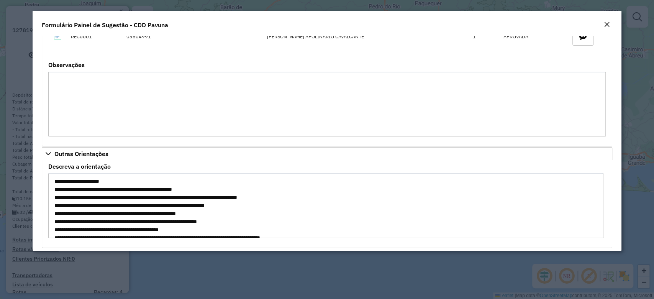
scroll to position [32, 0]
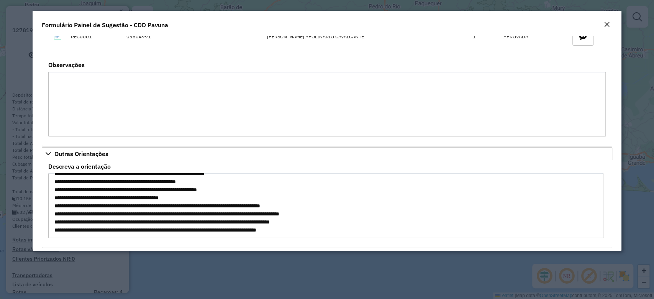
drag, startPoint x: 57, startPoint y: 182, endPoint x: 207, endPoint y: 189, distance: 150.0
click at [207, 189] on textarea "**********" at bounding box center [325, 205] width 555 height 65
click at [139, 199] on textarea "**********" at bounding box center [325, 205] width 555 height 65
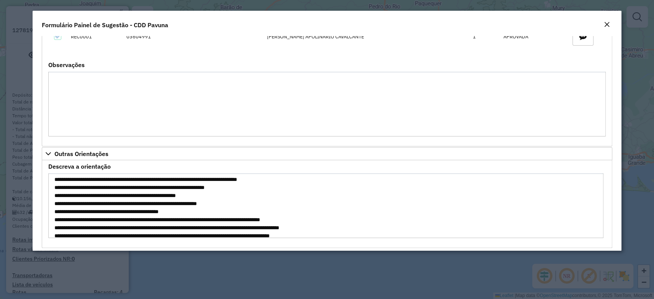
scroll to position [32, 0]
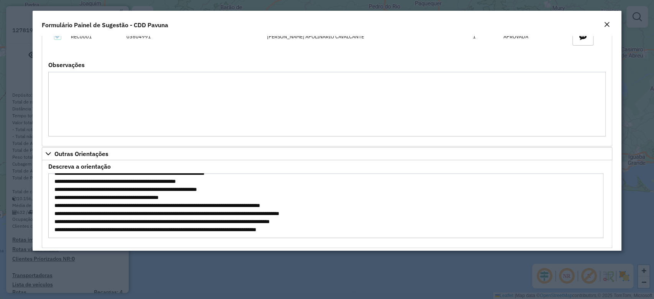
drag, startPoint x: 55, startPoint y: 173, endPoint x: 415, endPoint y: 241, distance: 366.2
click at [415, 241] on div "**********" at bounding box center [327, 143] width 589 height 215
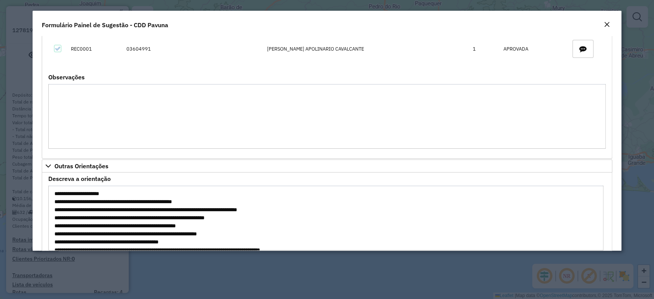
scroll to position [2147, 0]
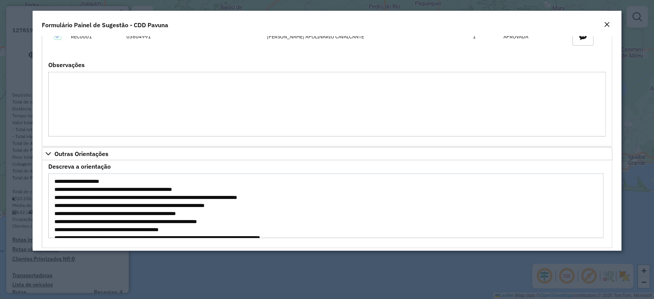
click at [134, 192] on textarea "**********" at bounding box center [325, 205] width 555 height 65
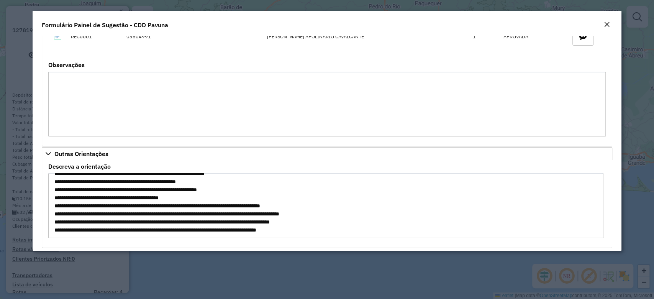
scroll to position [0, 0]
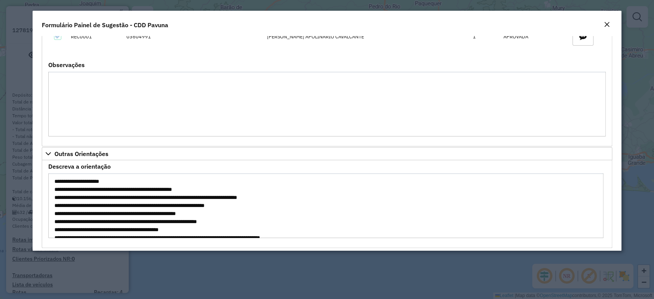
click at [129, 202] on textarea "**********" at bounding box center [325, 205] width 555 height 65
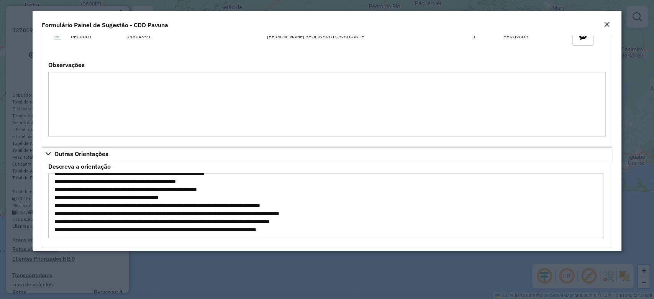
drag, startPoint x: 59, startPoint y: 174, endPoint x: 307, endPoint y: 237, distance: 255.8
click at [307, 237] on formly-field "**********" at bounding box center [327, 204] width 567 height 80
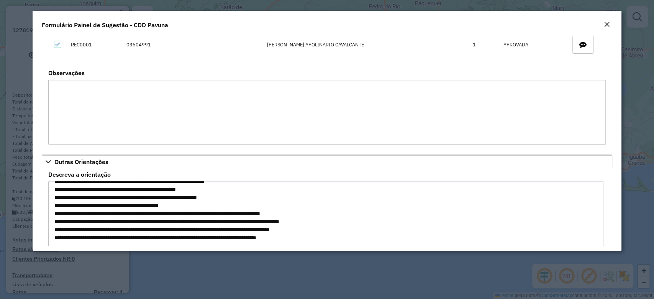
scroll to position [2147, 0]
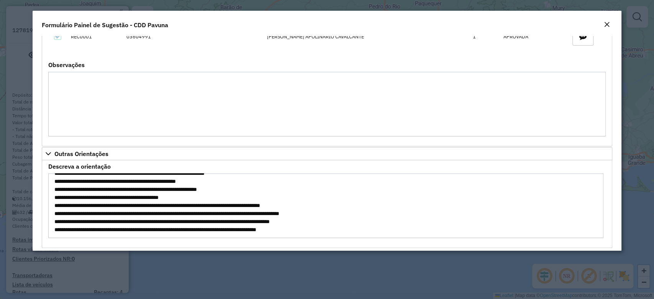
click at [145, 192] on textarea "**********" at bounding box center [325, 205] width 555 height 65
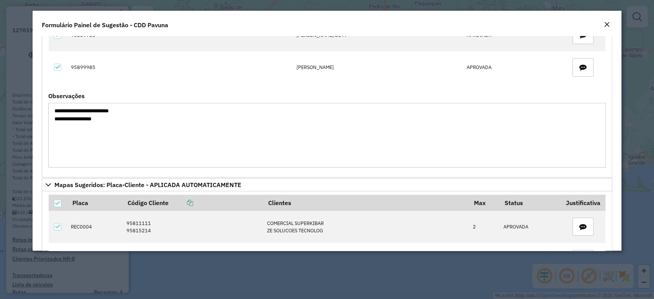
scroll to position [1789, 0]
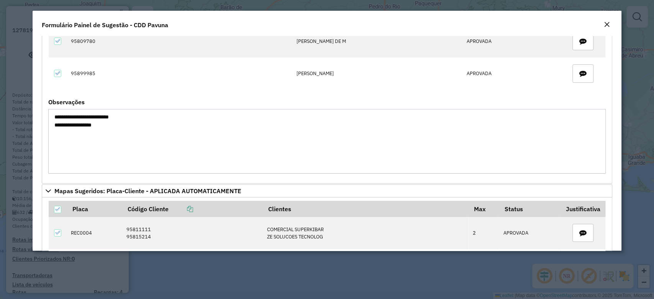
click at [177, 84] on formly-field "Código Cliente Clientes Status Justificativa 95809780 [PERSON_NAME] DE M APROVA…" at bounding box center [327, 54] width 567 height 90
click at [176, 118] on textarea "**********" at bounding box center [326, 141] width 557 height 65
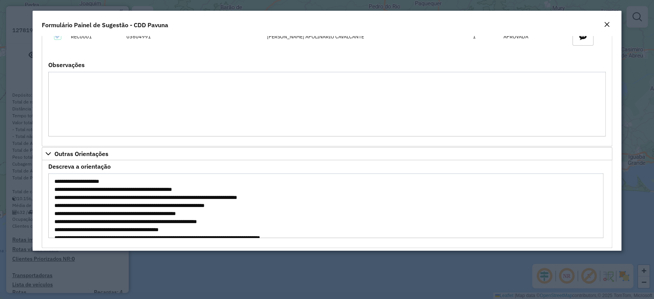
scroll to position [32, 0]
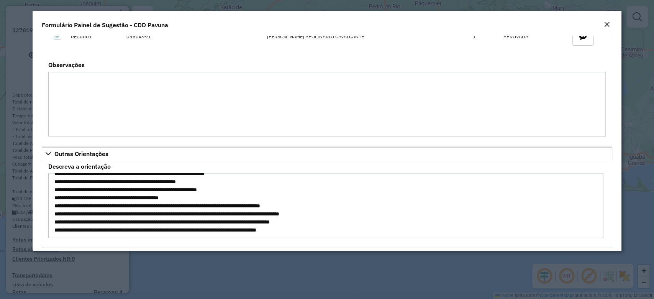
drag, startPoint x: 62, startPoint y: 214, endPoint x: 360, endPoint y: 214, distance: 297.5
click at [360, 214] on textarea "**********" at bounding box center [325, 205] width 555 height 65
click at [153, 223] on textarea "**********" at bounding box center [325, 205] width 555 height 65
drag, startPoint x: 67, startPoint y: 222, endPoint x: 327, endPoint y: 230, distance: 260.0
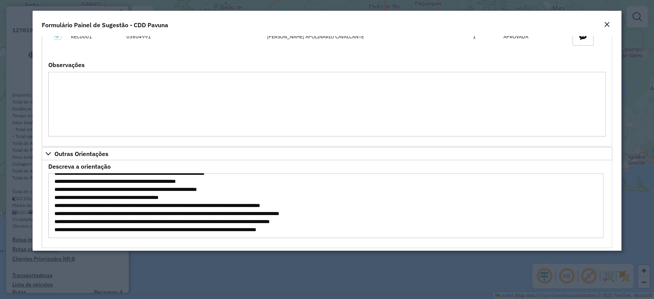
click at [327, 230] on textarea "**********" at bounding box center [325, 205] width 555 height 65
click at [304, 223] on textarea "**********" at bounding box center [325, 205] width 555 height 65
drag, startPoint x: 57, startPoint y: 213, endPoint x: 325, endPoint y: 228, distance: 268.0
click at [325, 228] on textarea "**********" at bounding box center [325, 205] width 555 height 65
click at [164, 190] on textarea "**********" at bounding box center [325, 205] width 555 height 65
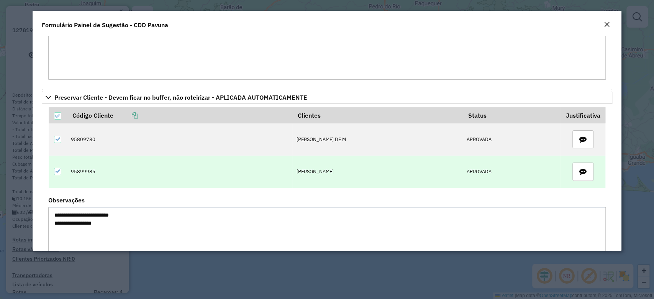
scroll to position [1738, 0]
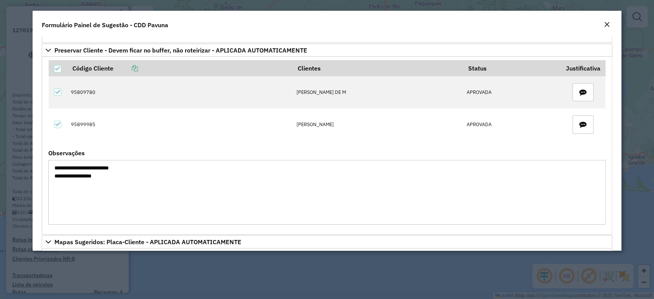
drag, startPoint x: 63, startPoint y: 161, endPoint x: 110, endPoint y: 164, distance: 47.6
click at [110, 164] on textarea "**********" at bounding box center [326, 192] width 557 height 65
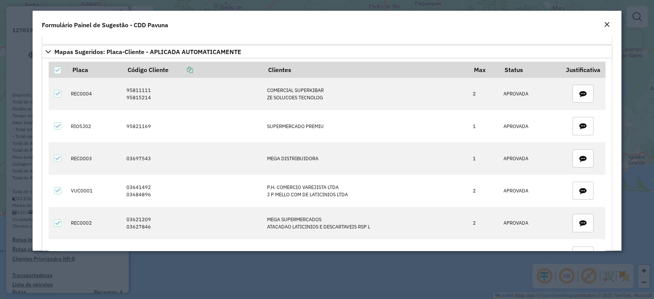
scroll to position [1942, 0]
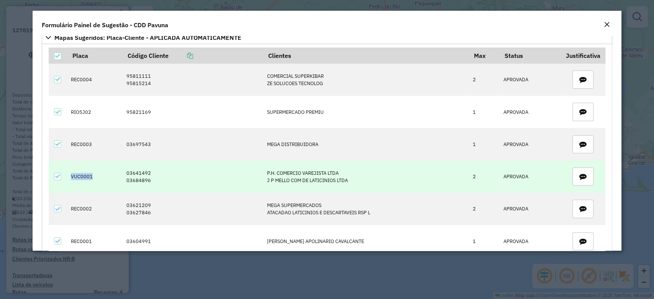
drag, startPoint x: 71, startPoint y: 166, endPoint x: 110, endPoint y: 166, distance: 39.9
click at [110, 166] on td "VUC0001" at bounding box center [94, 177] width 55 height 32
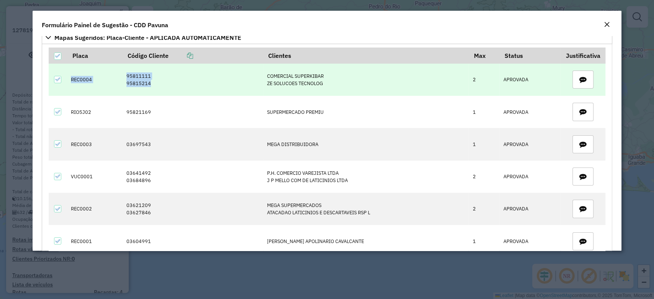
drag, startPoint x: 72, startPoint y: 69, endPoint x: 146, endPoint y: 77, distance: 75.2
click at [147, 79] on tr "REC0004 95811111 95815214 COMERCIAL SUPERKIBAR ZE SOLUCOES TECNOLOG 2 APROVADA" at bounding box center [327, 80] width 557 height 32
click at [147, 78] on td "95811111 95815214" at bounding box center [192, 80] width 141 height 32
click at [146, 76] on td "95811111 95815214" at bounding box center [192, 80] width 141 height 32
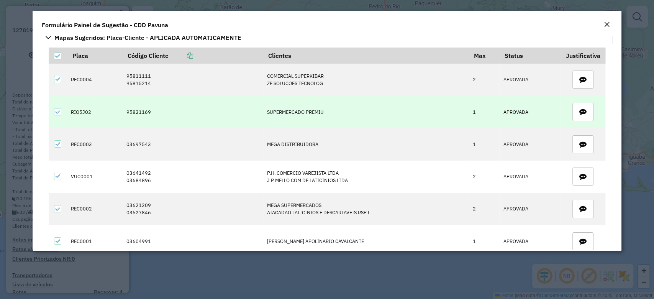
click at [133, 109] on td "95821169" at bounding box center [192, 112] width 141 height 32
drag, startPoint x: 136, startPoint y: 103, endPoint x: 163, endPoint y: 103, distance: 26.8
click at [163, 103] on td "95821169" at bounding box center [192, 112] width 141 height 32
click at [123, 108] on td "95821169" at bounding box center [192, 112] width 141 height 32
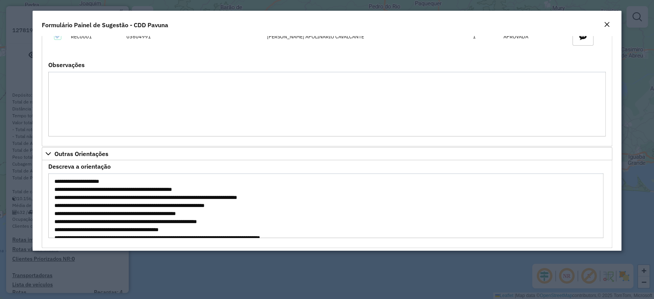
scroll to position [32, 0]
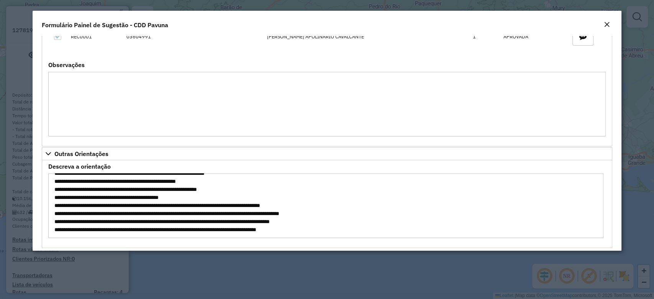
drag, startPoint x: 56, startPoint y: 177, endPoint x: 358, endPoint y: 218, distance: 304.4
click at [358, 218] on textarea "**********" at bounding box center [325, 205] width 555 height 65
click at [294, 218] on textarea "**********" at bounding box center [325, 205] width 555 height 65
drag, startPoint x: 79, startPoint y: 217, endPoint x: 352, endPoint y: 230, distance: 272.8
click at [352, 230] on textarea "**********" at bounding box center [325, 205] width 555 height 65
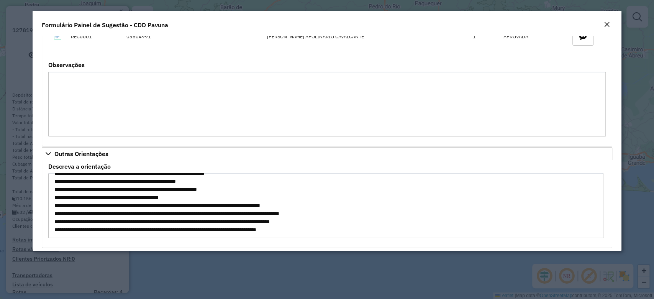
click at [312, 211] on textarea "**********" at bounding box center [325, 205] width 555 height 65
click at [178, 207] on textarea "**********" at bounding box center [325, 205] width 555 height 65
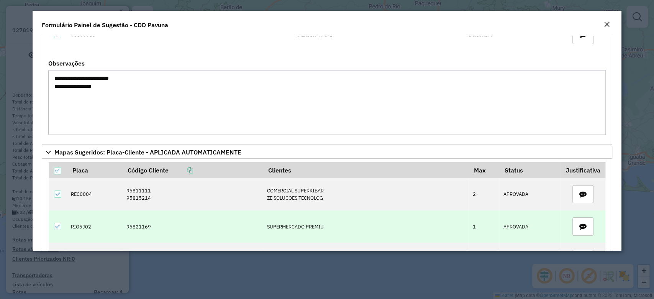
scroll to position [1840, 0]
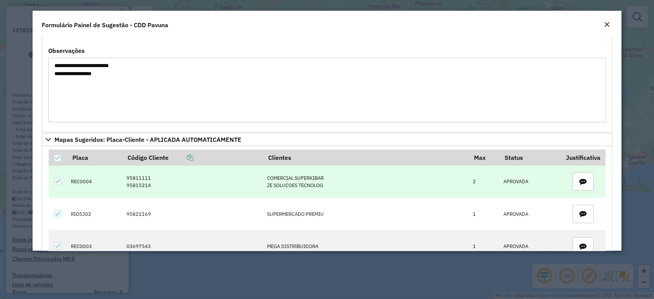
click at [77, 176] on td "REC0004" at bounding box center [94, 182] width 55 height 32
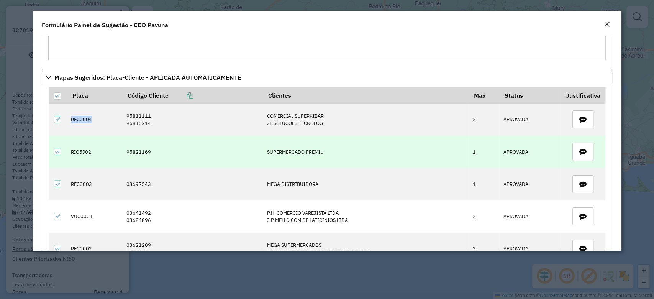
scroll to position [1942, 0]
